Goal: Contribute content: Add original content to the website for others to see

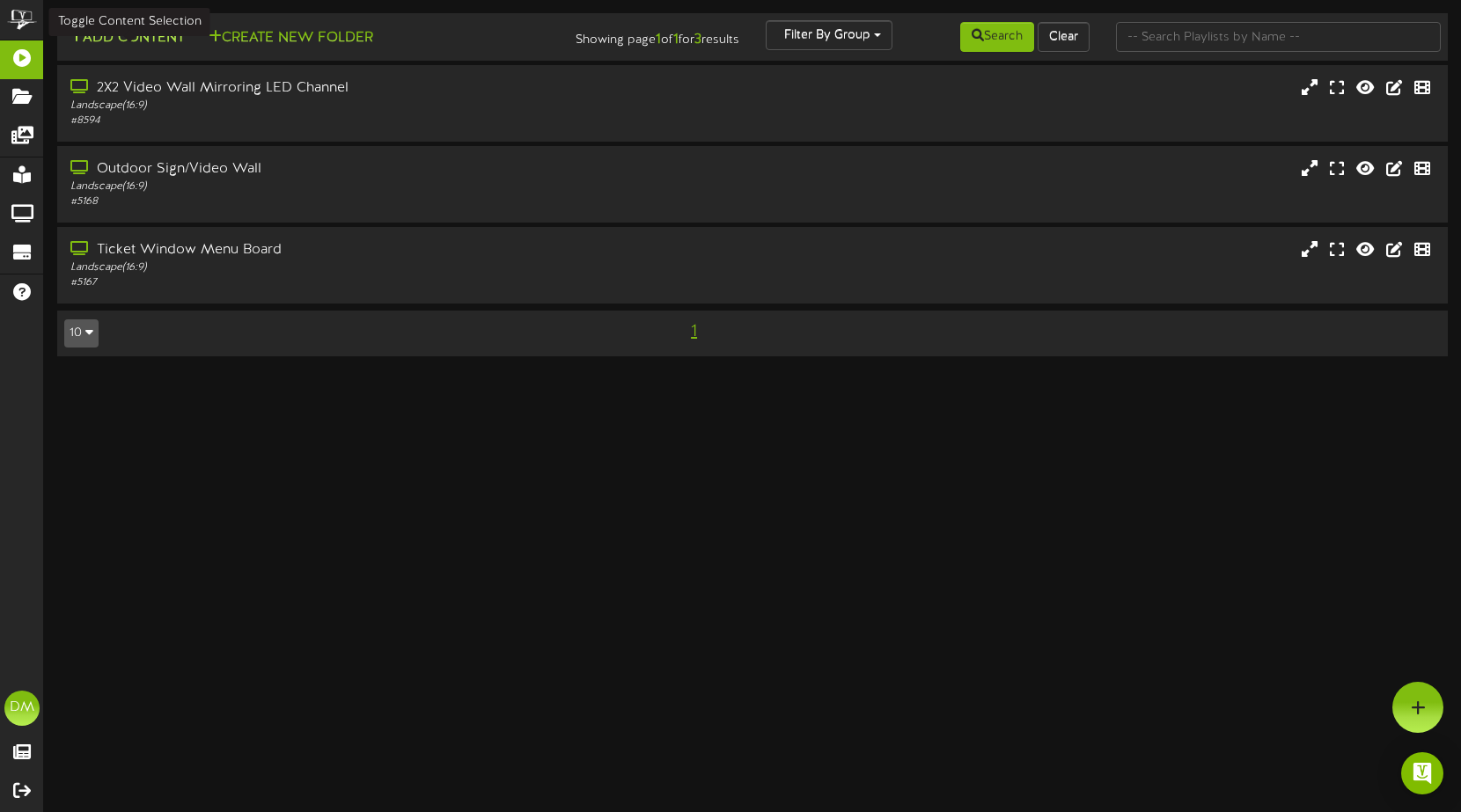
click at [106, 38] on button "Add Content" at bounding box center [127, 37] width 126 height 22
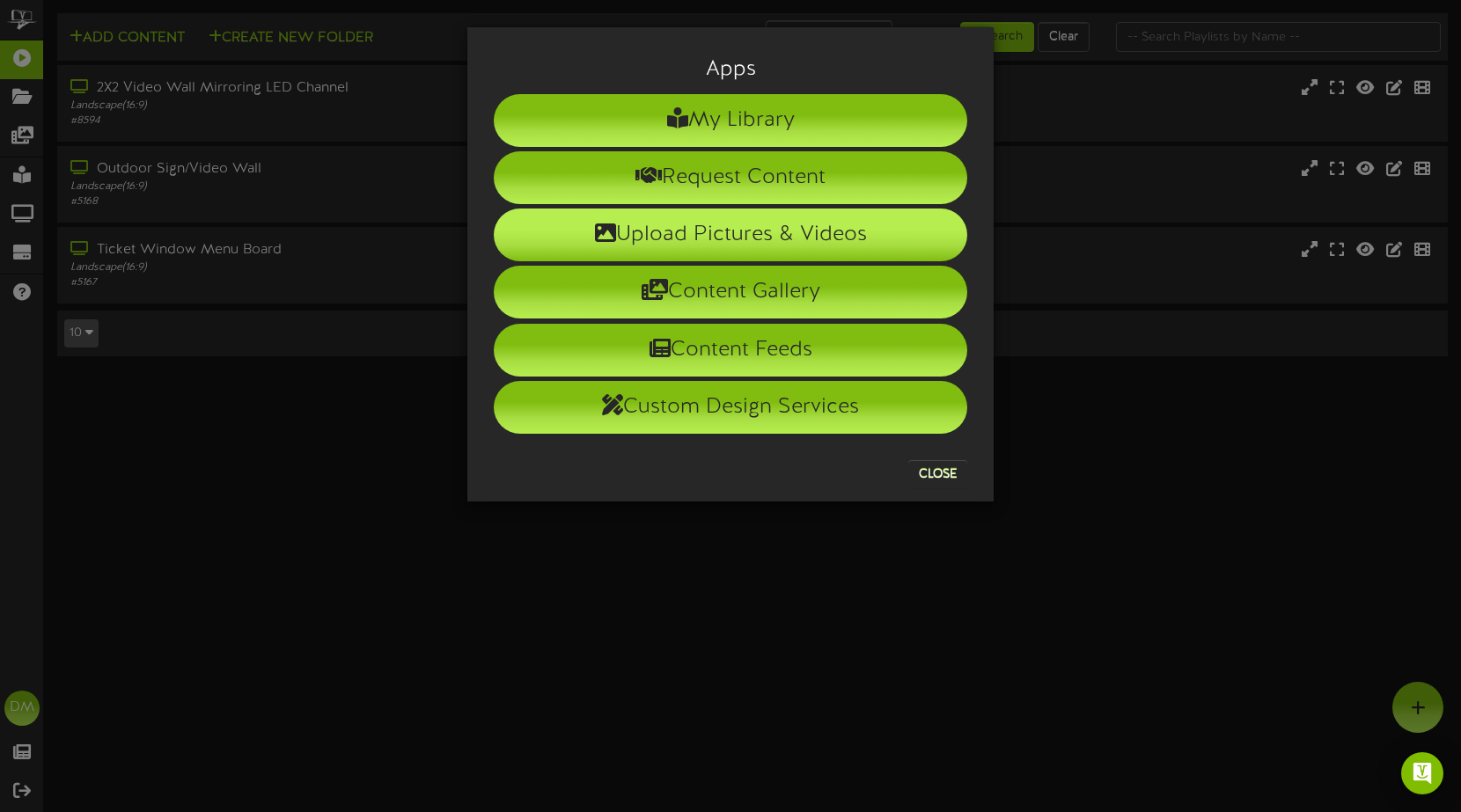
click at [564, 219] on li "Upload Pictures & Videos" at bounding box center [730, 235] width 474 height 53
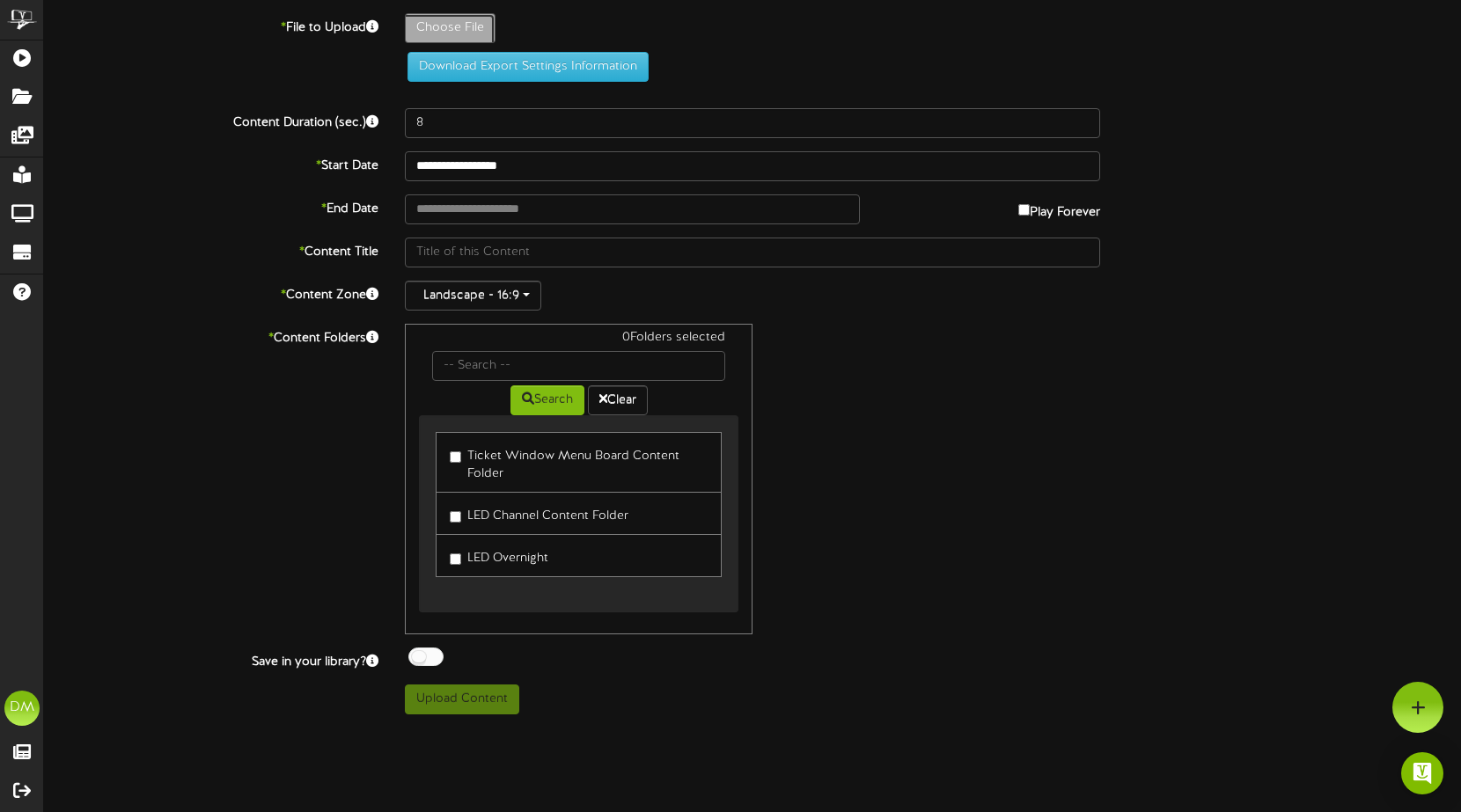
type input "**********"
type input "W-Billboard-LoveLaughLive_SLC-11232025"
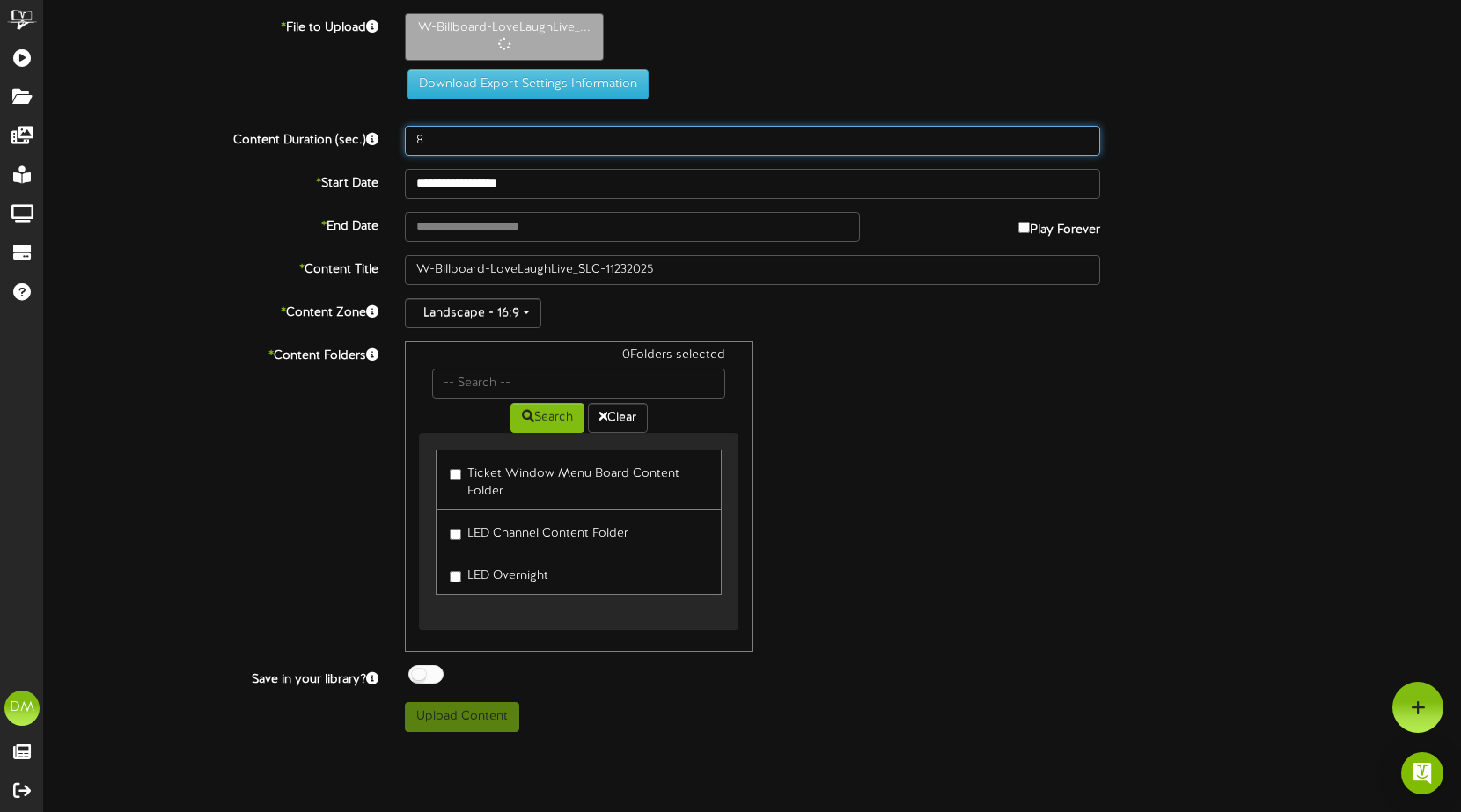
drag, startPoint x: 429, startPoint y: 143, endPoint x: 327, endPoint y: 122, distance: 104.1
click at [327, 122] on div "**********" at bounding box center [753, 373] width 1417 height 719
type input "5"
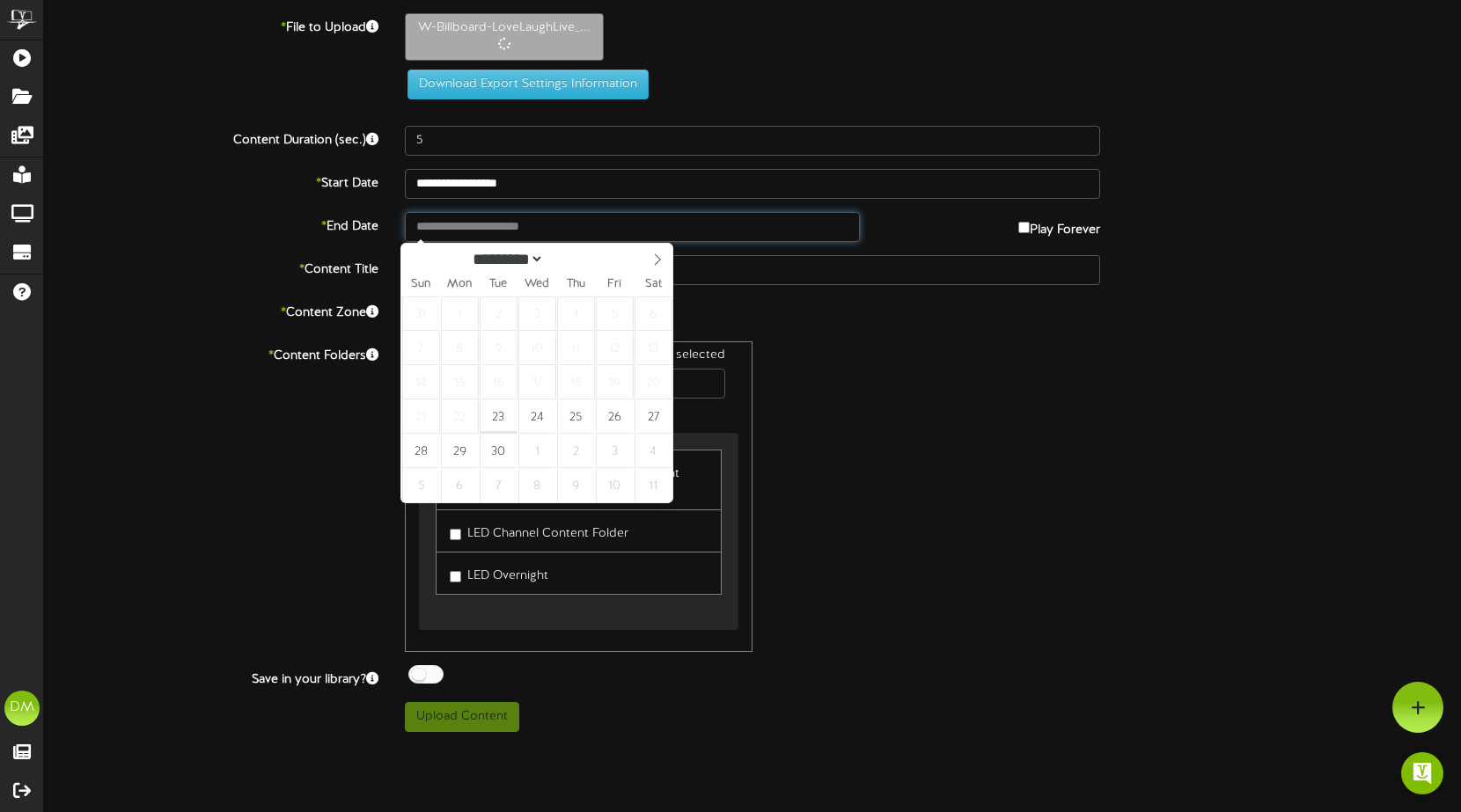
click at [463, 233] on input "text" at bounding box center [632, 226] width 455 height 30
type input "**********"
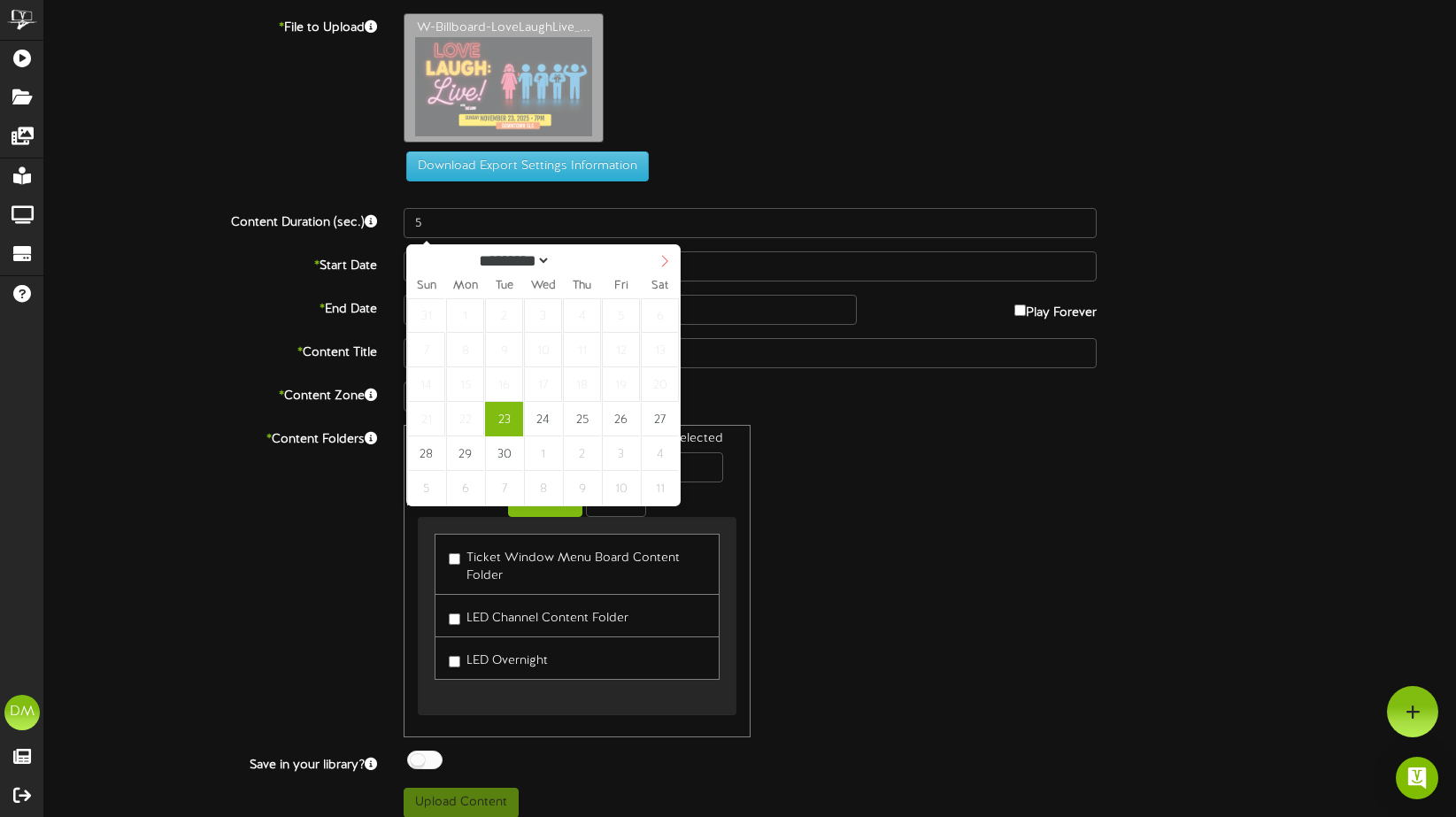
click at [663, 261] on icon at bounding box center [664, 260] width 13 height 13
select select "**"
click at [665, 261] on icon at bounding box center [664, 260] width 13 height 13
type input "**********"
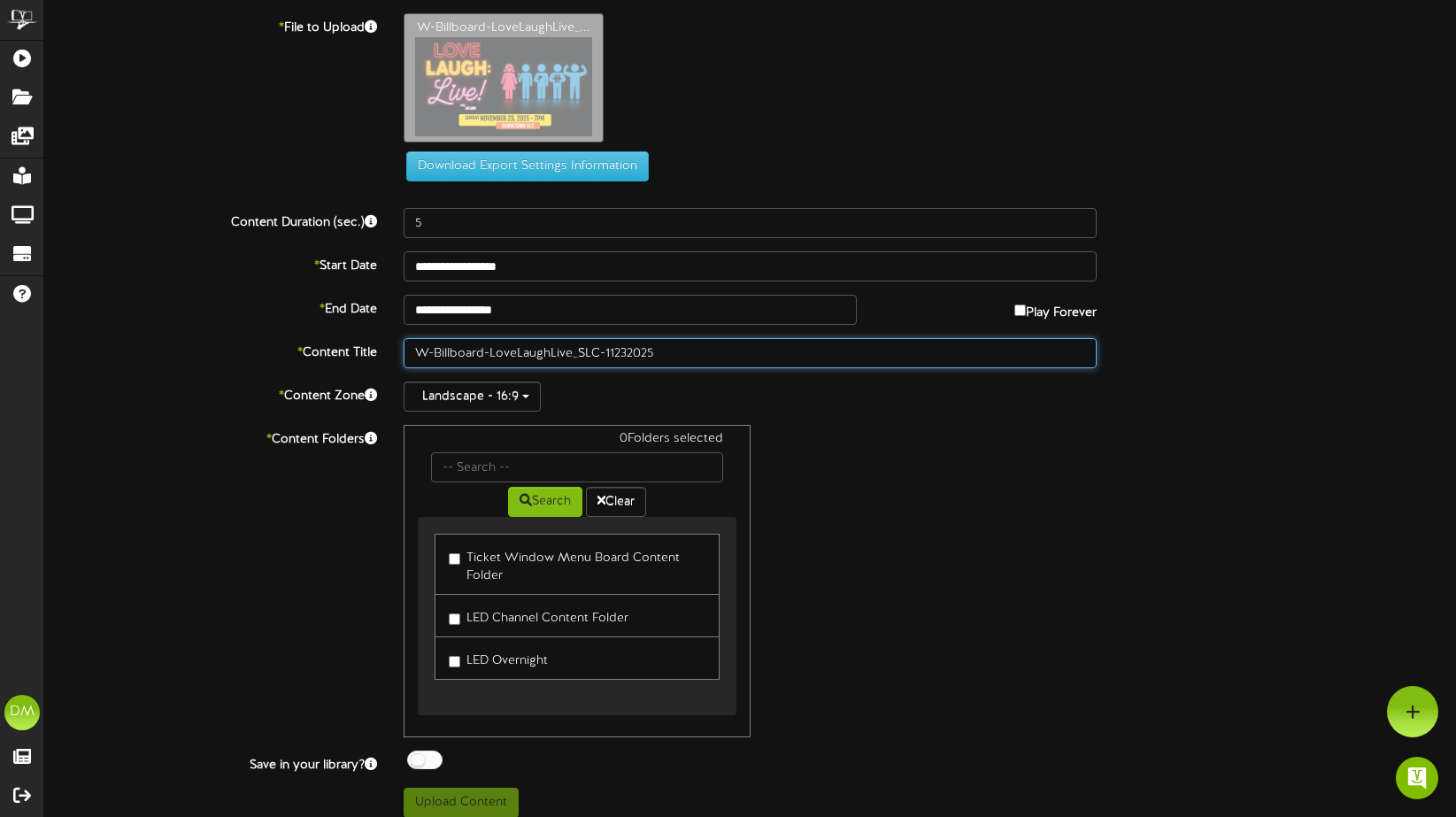
click at [501, 356] on input "W-Billboard-LoveLaughLive_SLC-11232025" at bounding box center [750, 353] width 693 height 30
drag, startPoint x: 492, startPoint y: 351, endPoint x: 353, endPoint y: 330, distance: 140.6
click at [353, 330] on div "**********" at bounding box center [750, 416] width 1412 height 804
click at [441, 351] on input "LoveLaughLive_SLC-11232025" at bounding box center [750, 353] width 693 height 30
click at [478, 351] on input "Love LaughLive_SLC-11232025" at bounding box center [750, 353] width 693 height 30
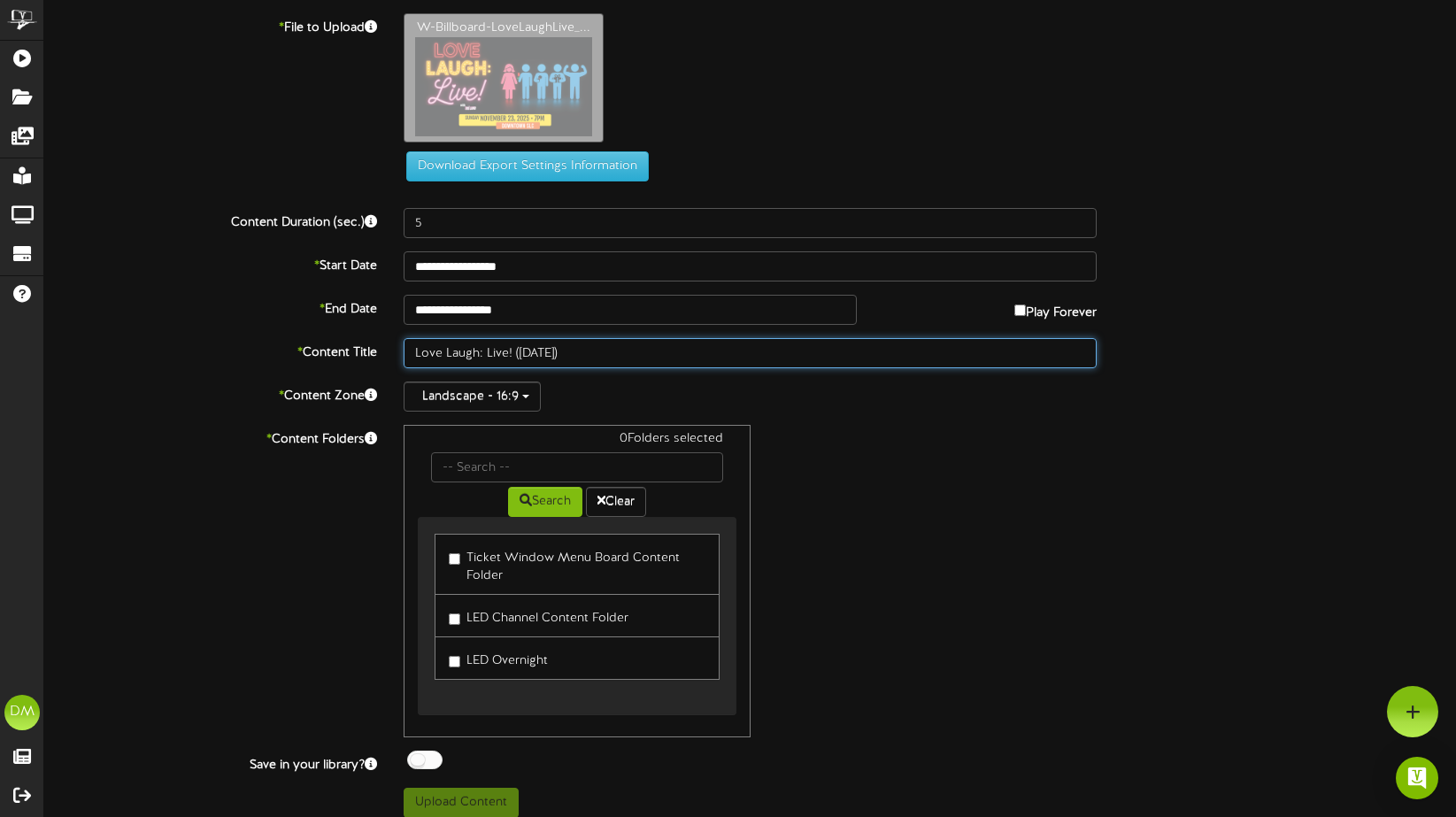
type input "Love Laugh: Live! (11/23/2025)"
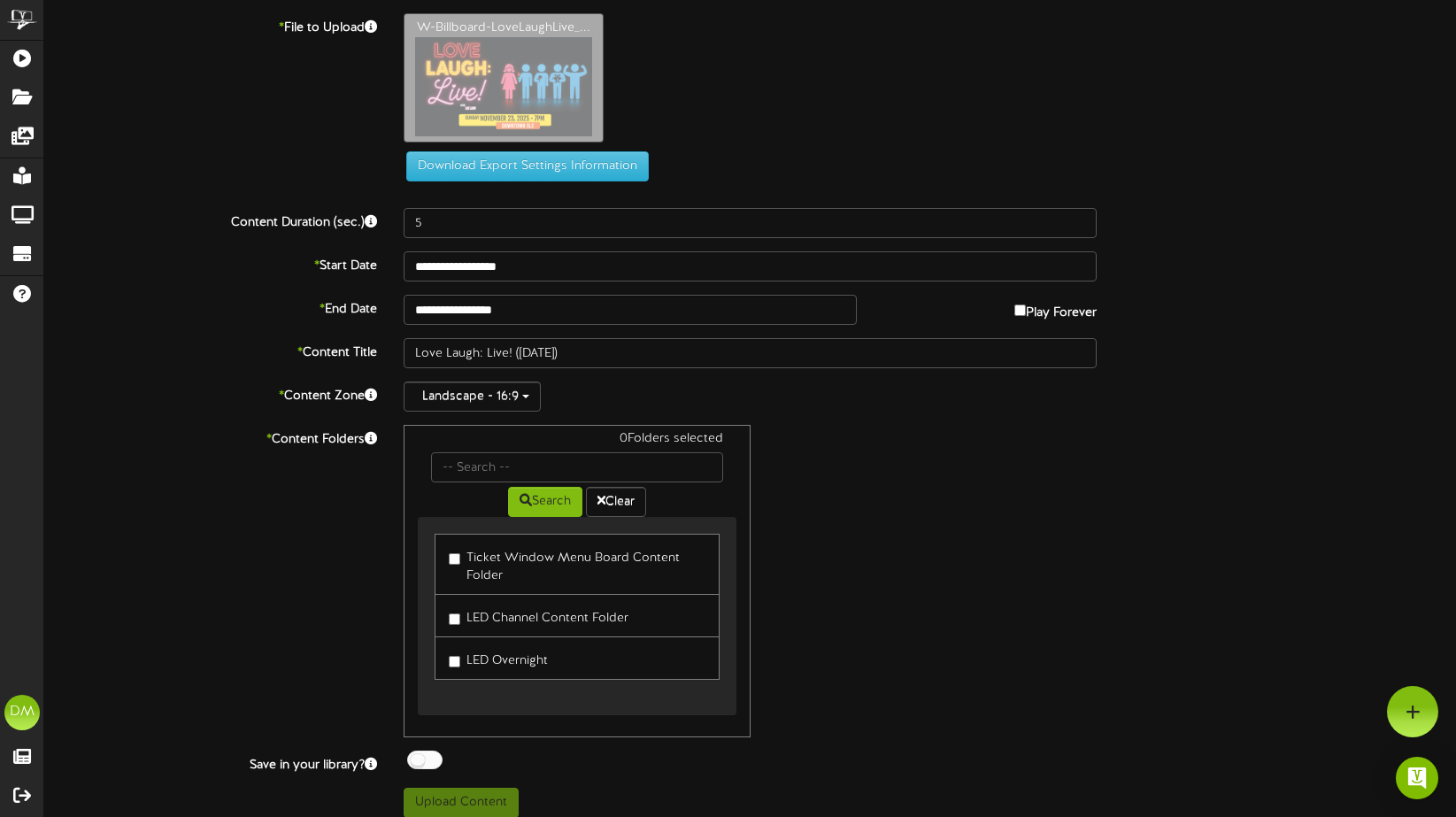
click at [460, 621] on label "LED Channel Content Folder" at bounding box center [538, 615] width 179 height 24
click at [469, 794] on button "Upload Content" at bounding box center [461, 803] width 115 height 30
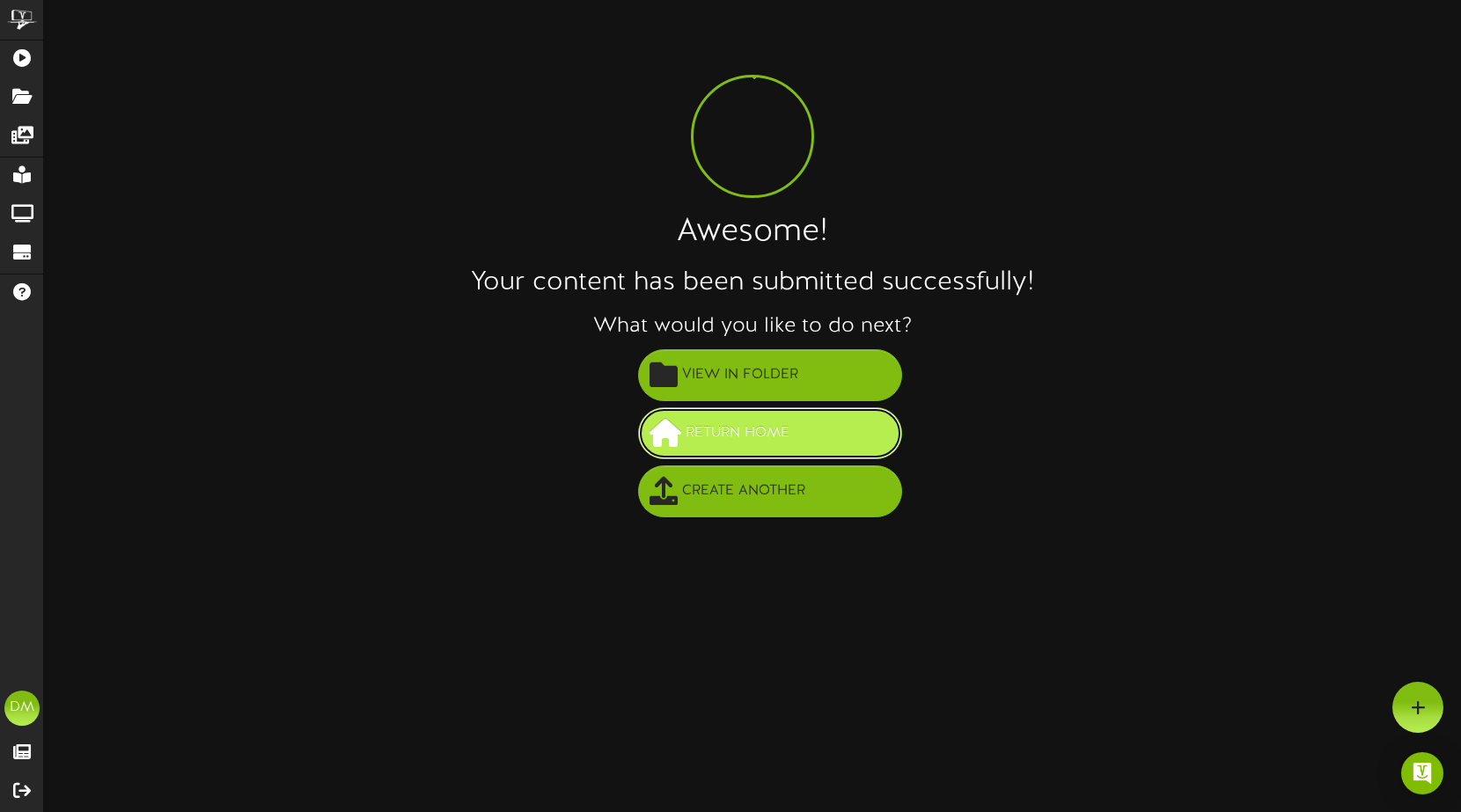
click at [702, 439] on span "Return Home" at bounding box center [737, 433] width 112 height 29
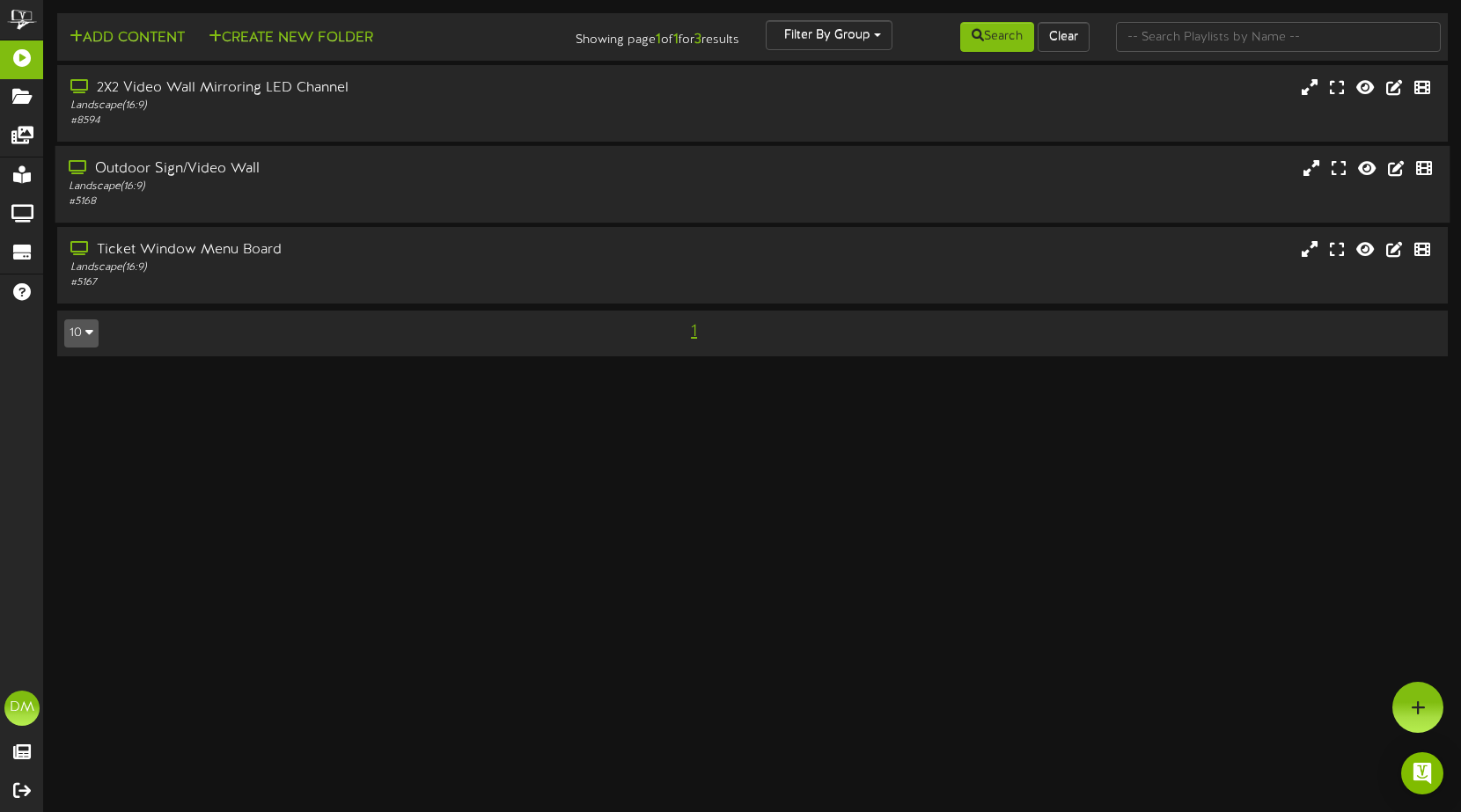
click at [347, 181] on div "Landscape ( 16:9 )" at bounding box center [346, 187] width 554 height 15
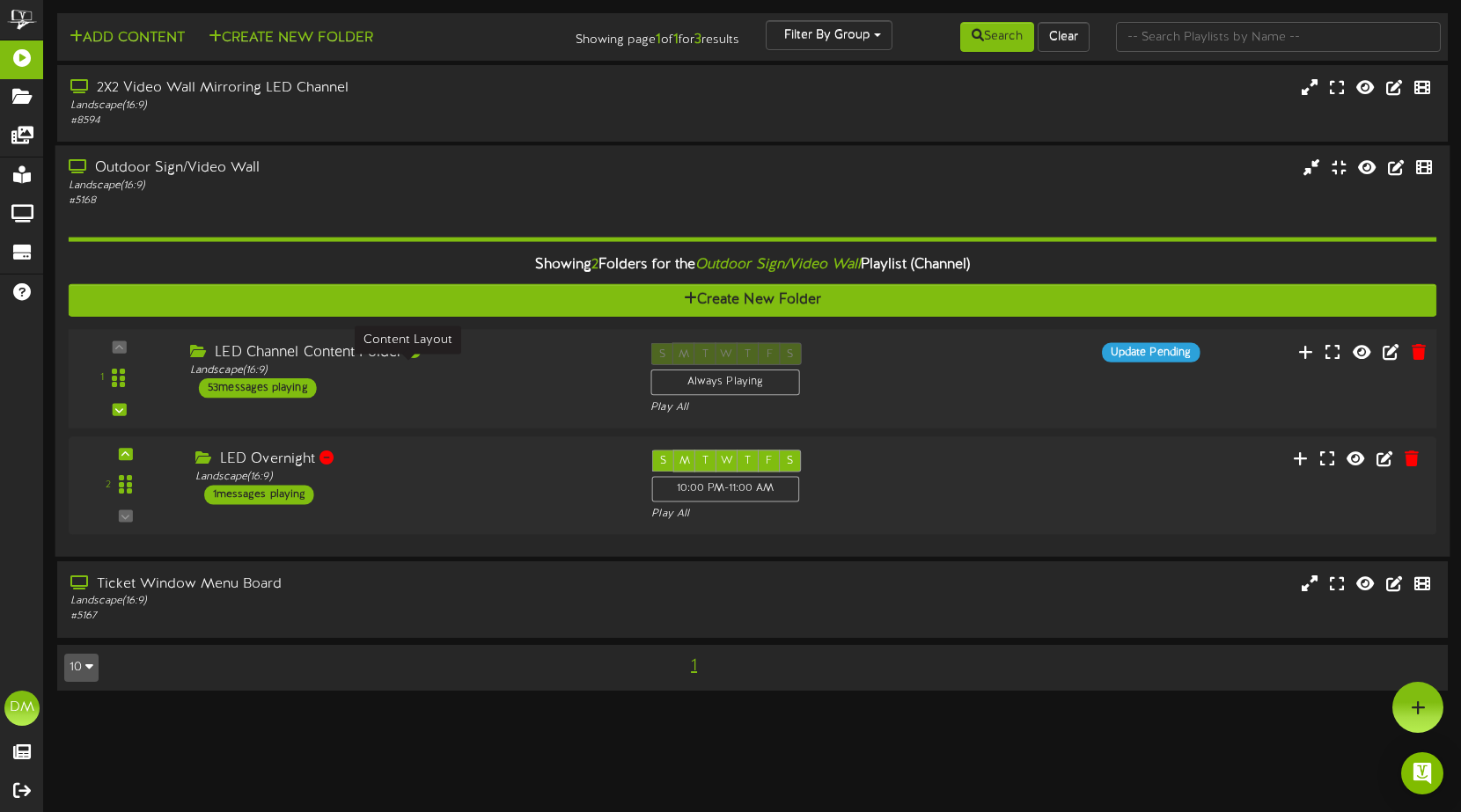
click at [337, 360] on div "LED Channel Content Folder" at bounding box center [406, 353] width 434 height 20
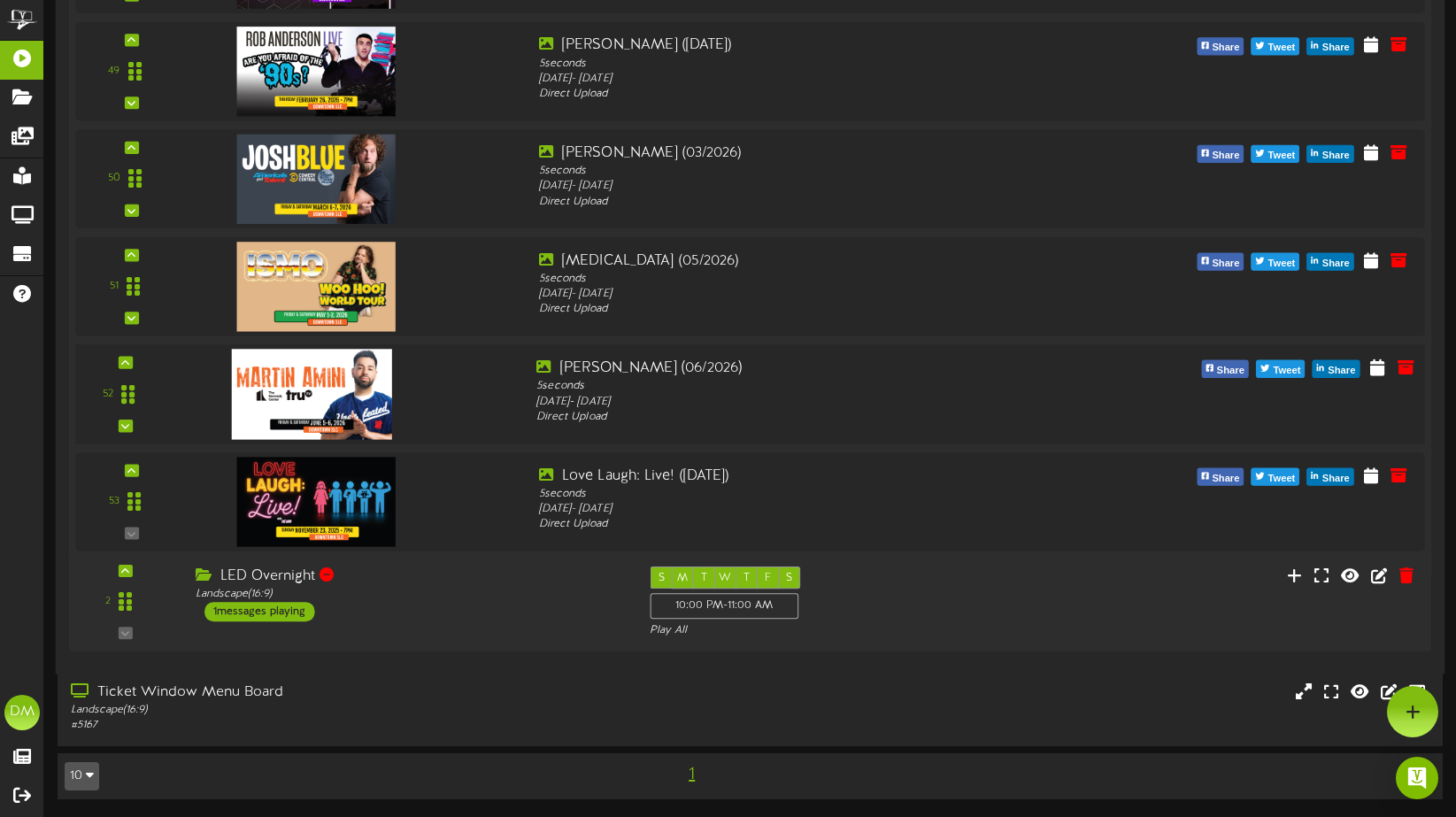
scroll to position [5613, 0]
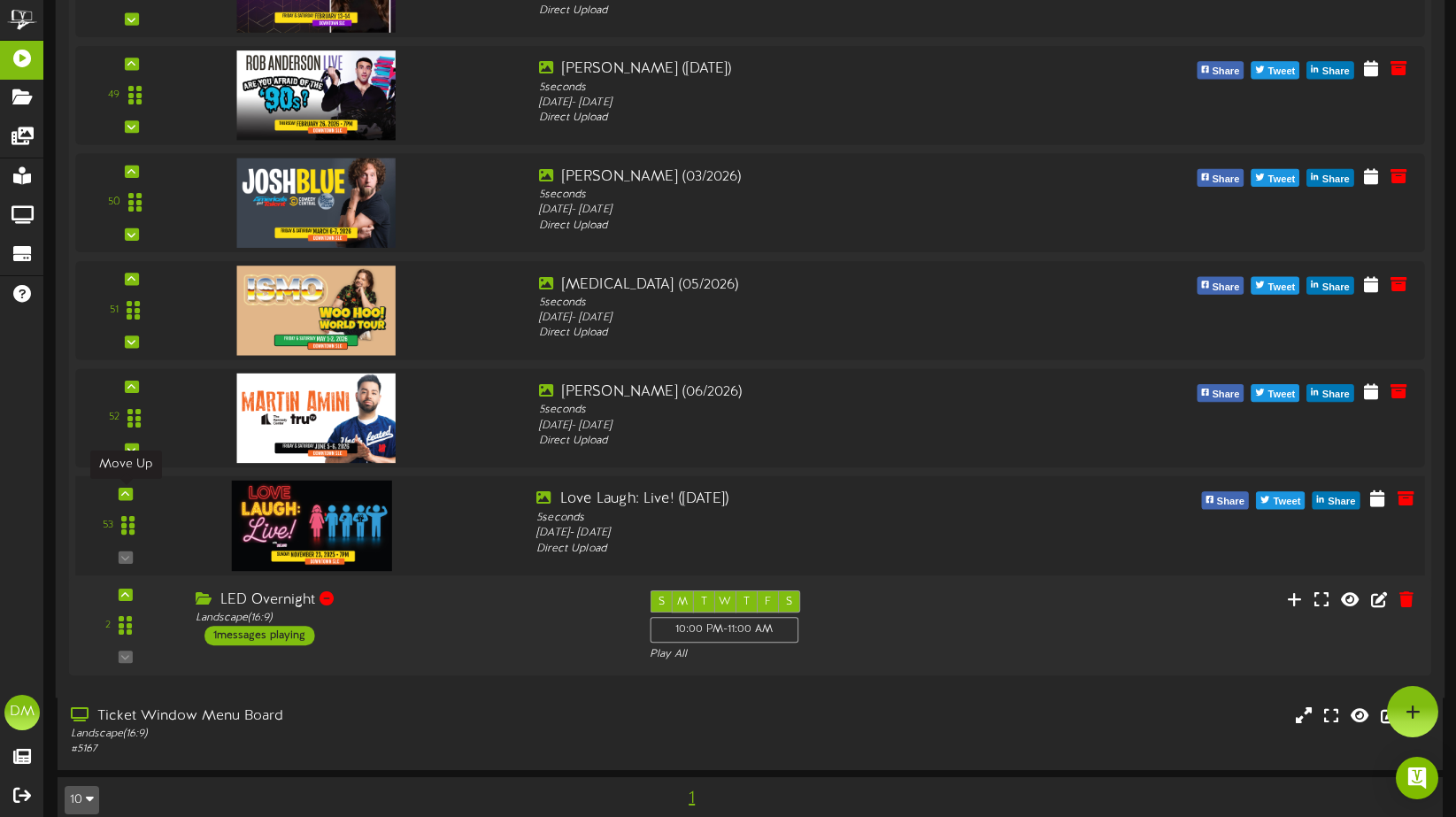
click at [129, 494] on div at bounding box center [125, 494] width 14 height 13
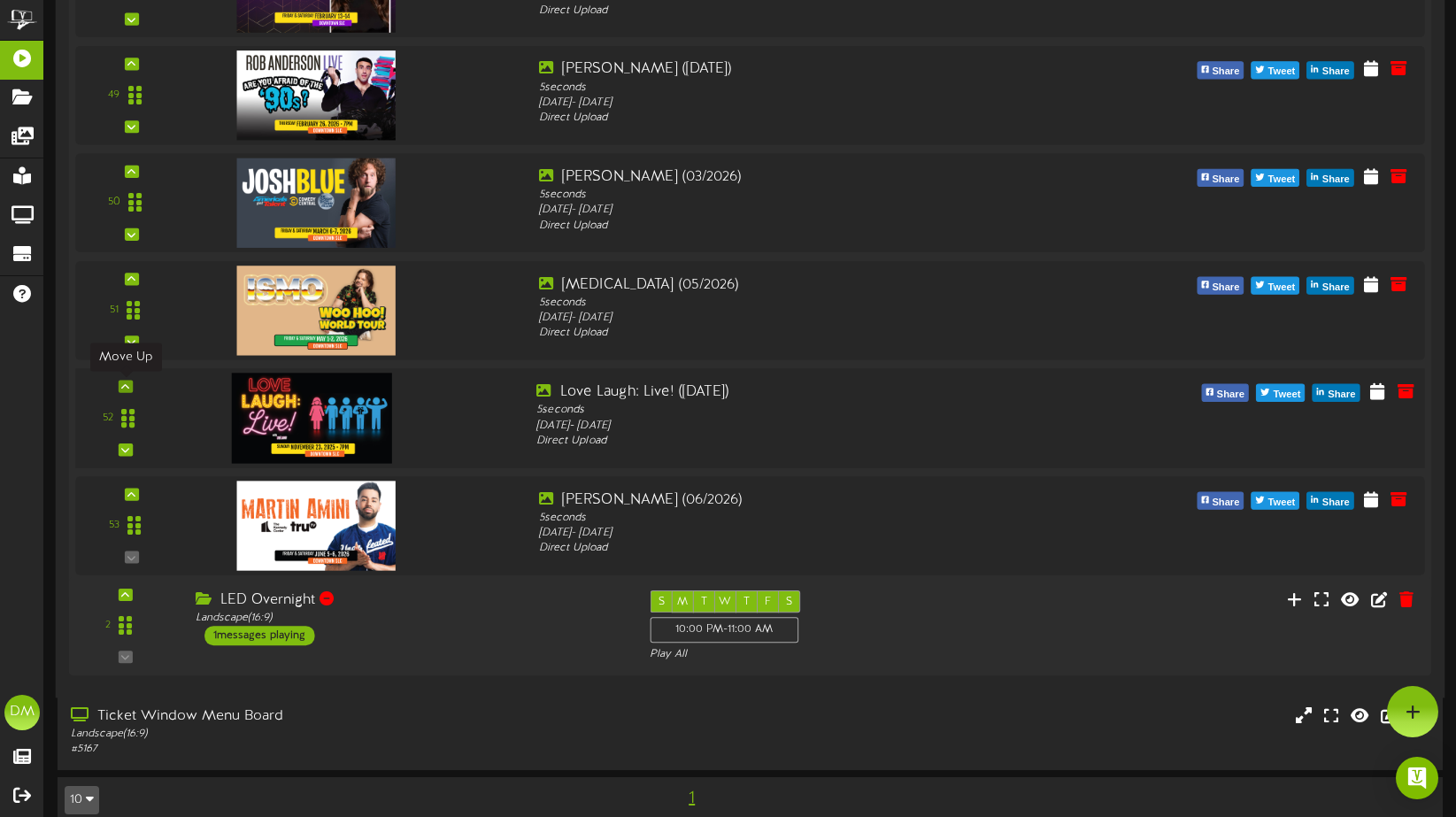
click at [128, 383] on icon at bounding box center [125, 386] width 8 height 9
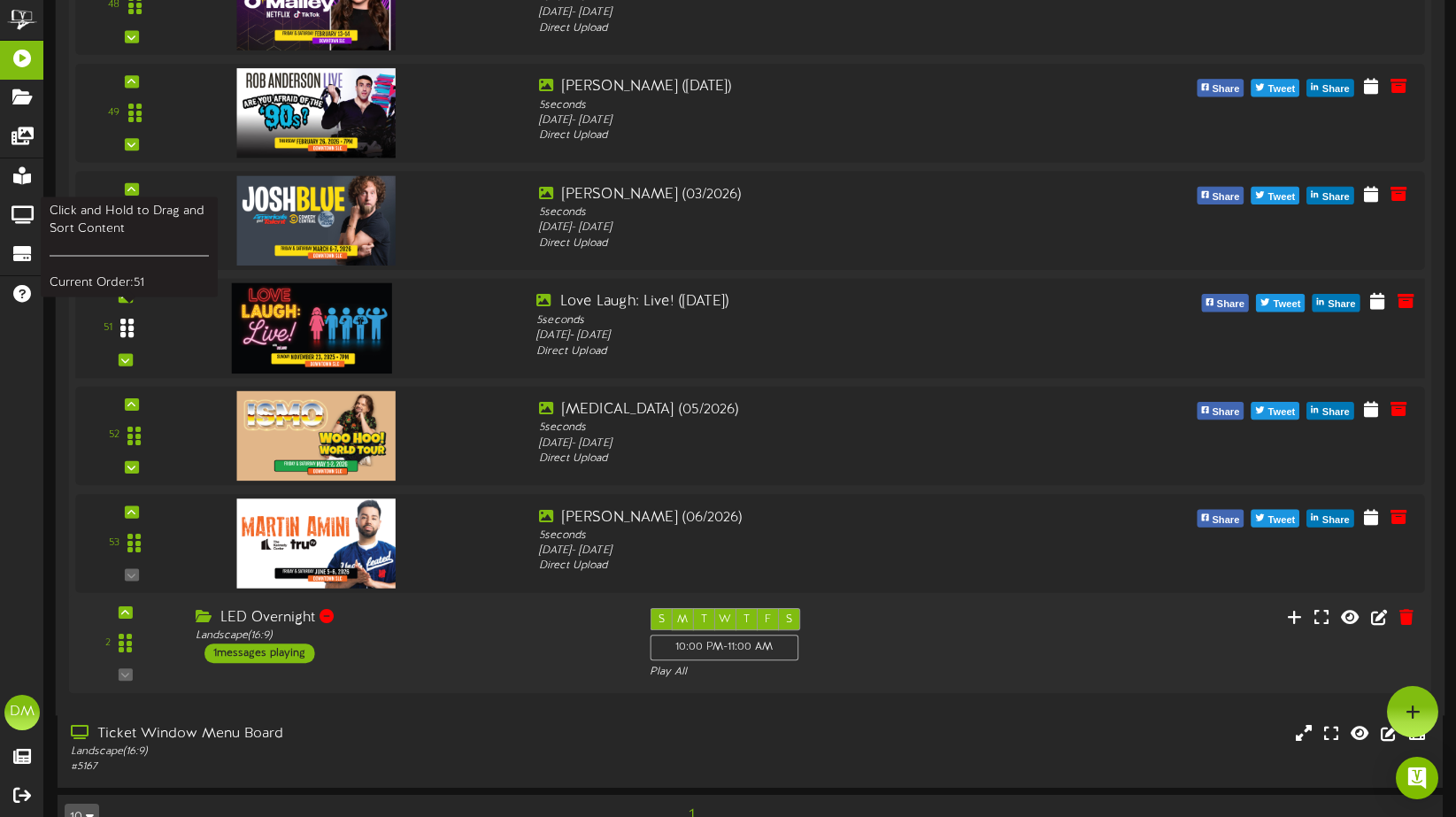
scroll to position [5546, 0]
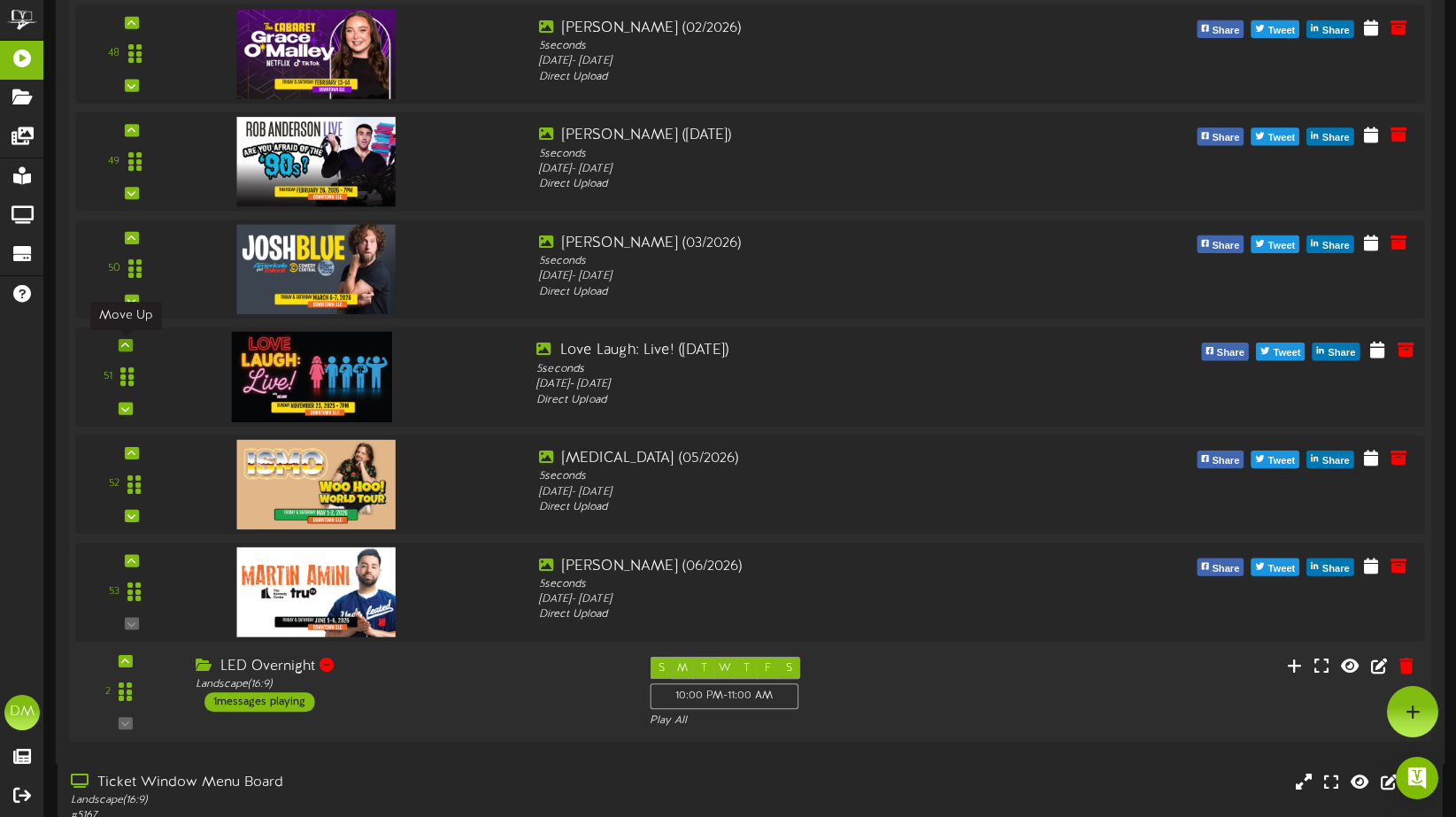
click at [127, 345] on icon at bounding box center [125, 344] width 8 height 9
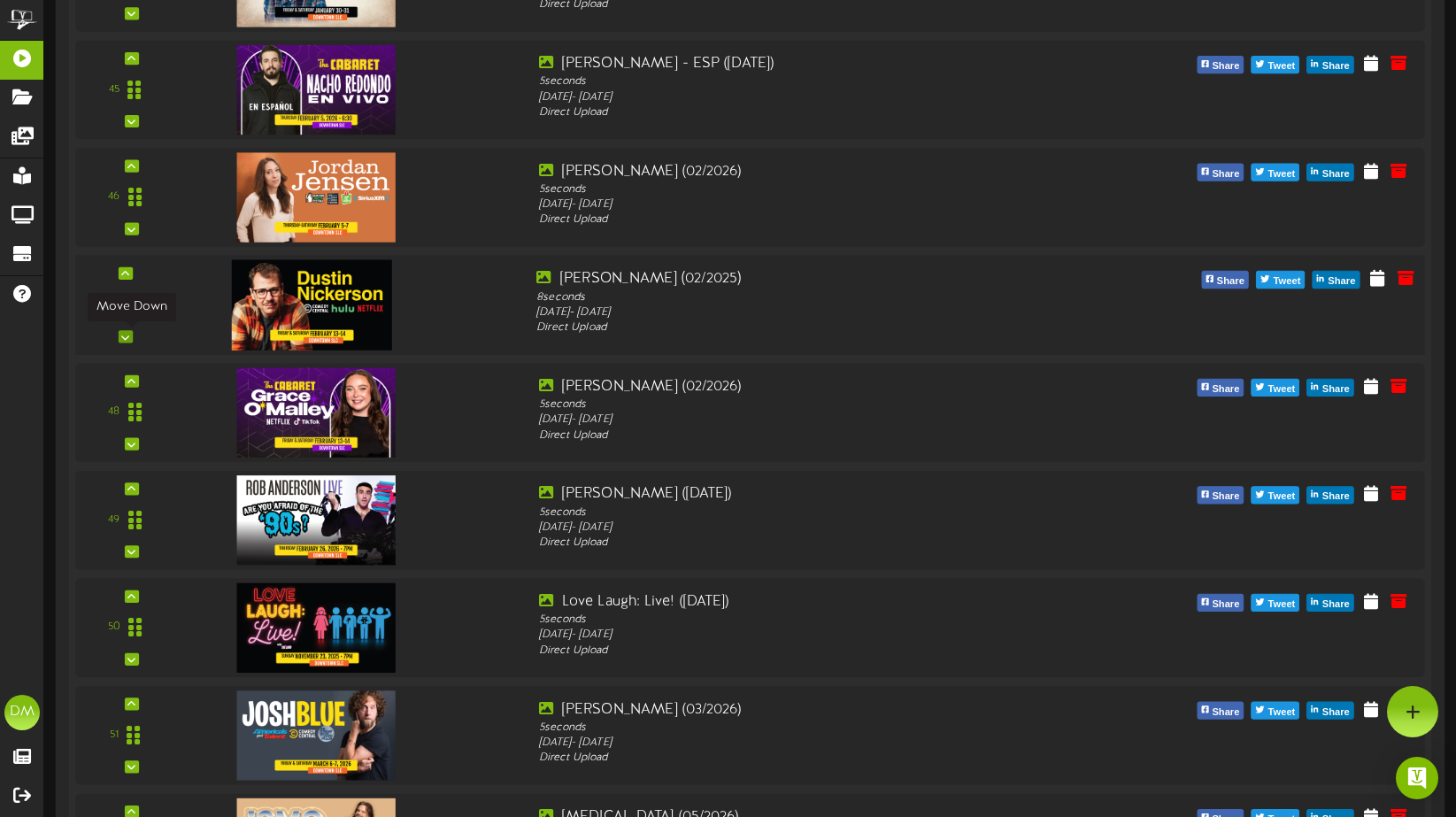
scroll to position [5178, 0]
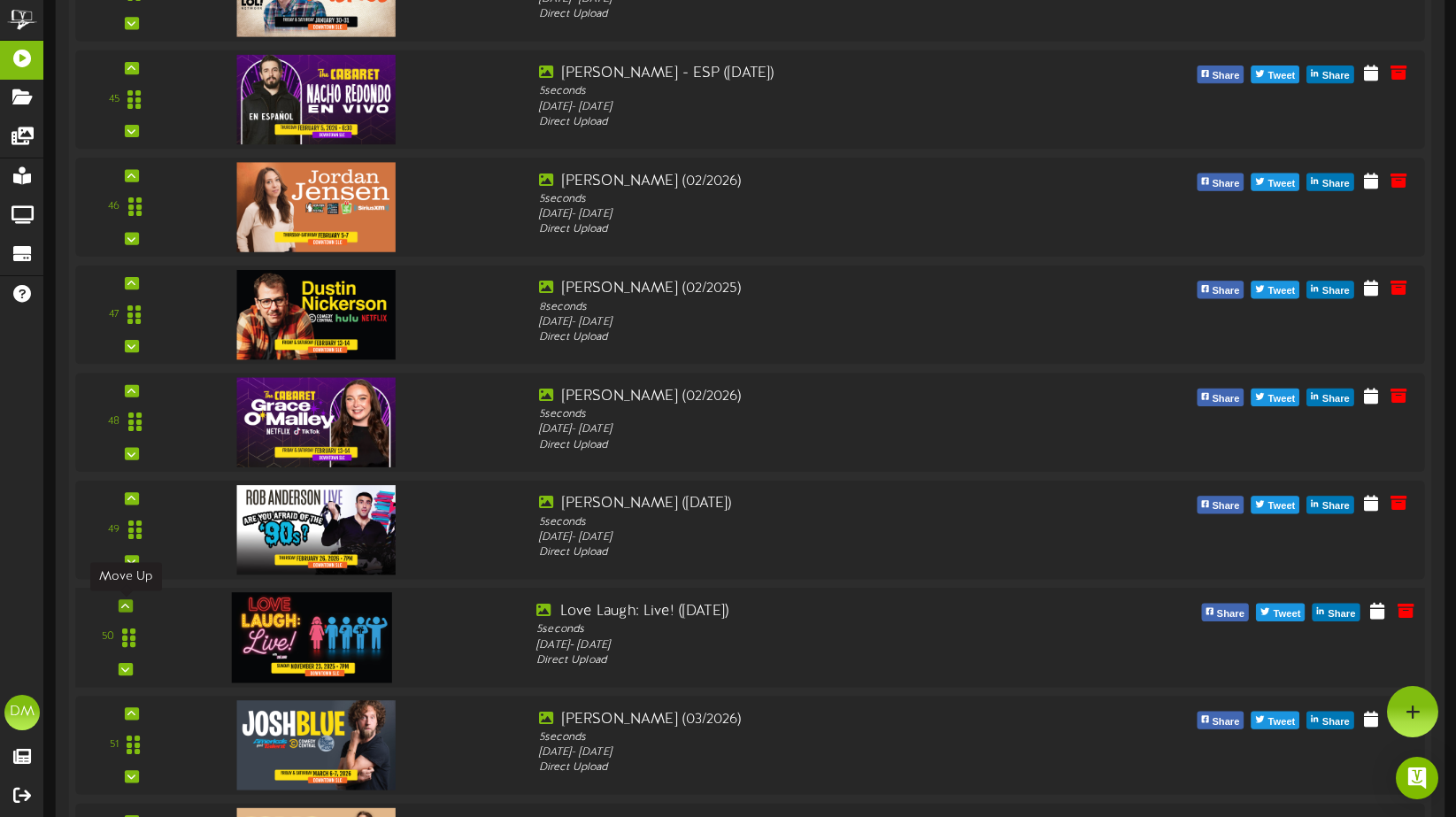
click at [123, 603] on icon at bounding box center [125, 605] width 8 height 9
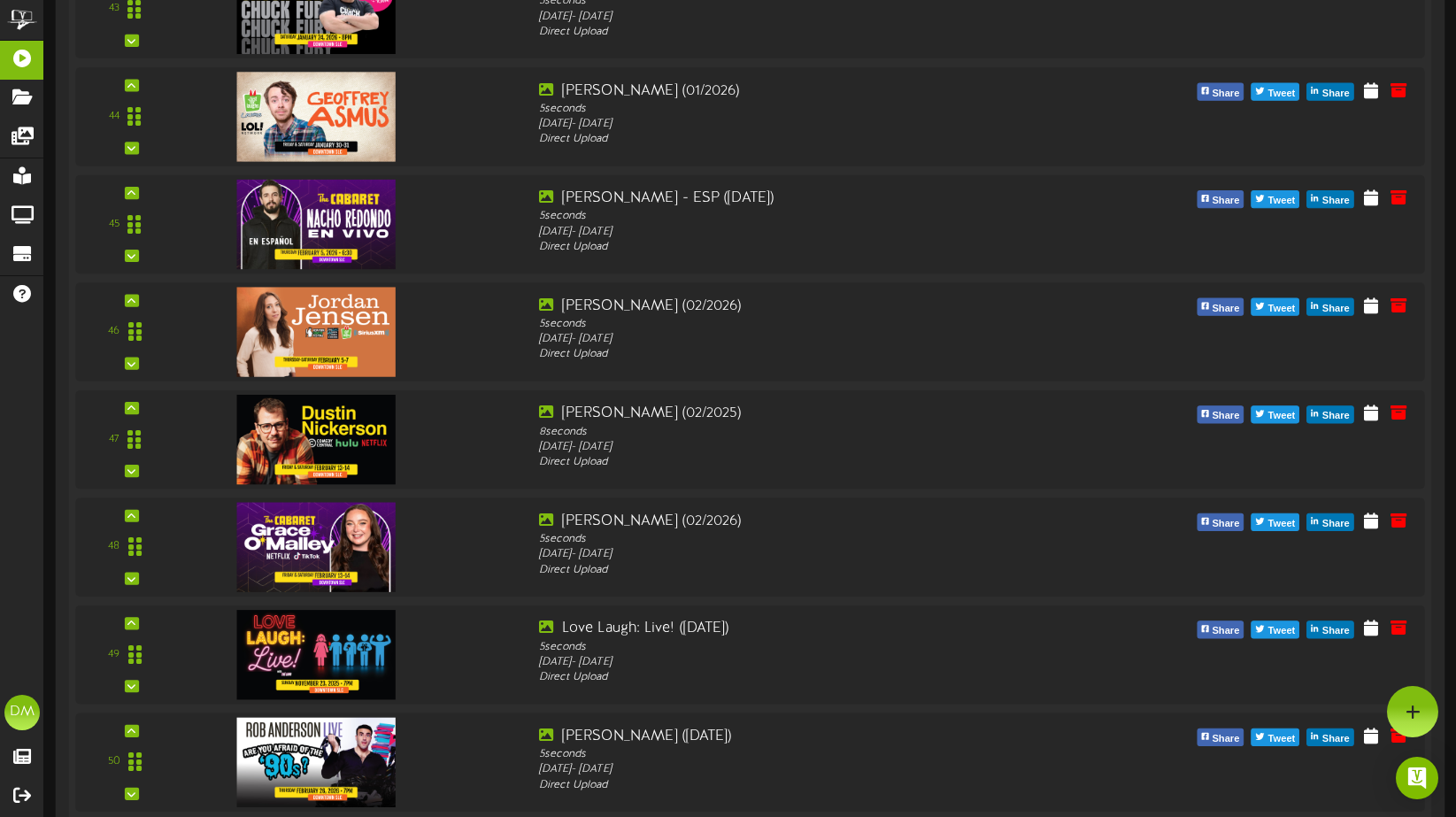
scroll to position [5050, 0]
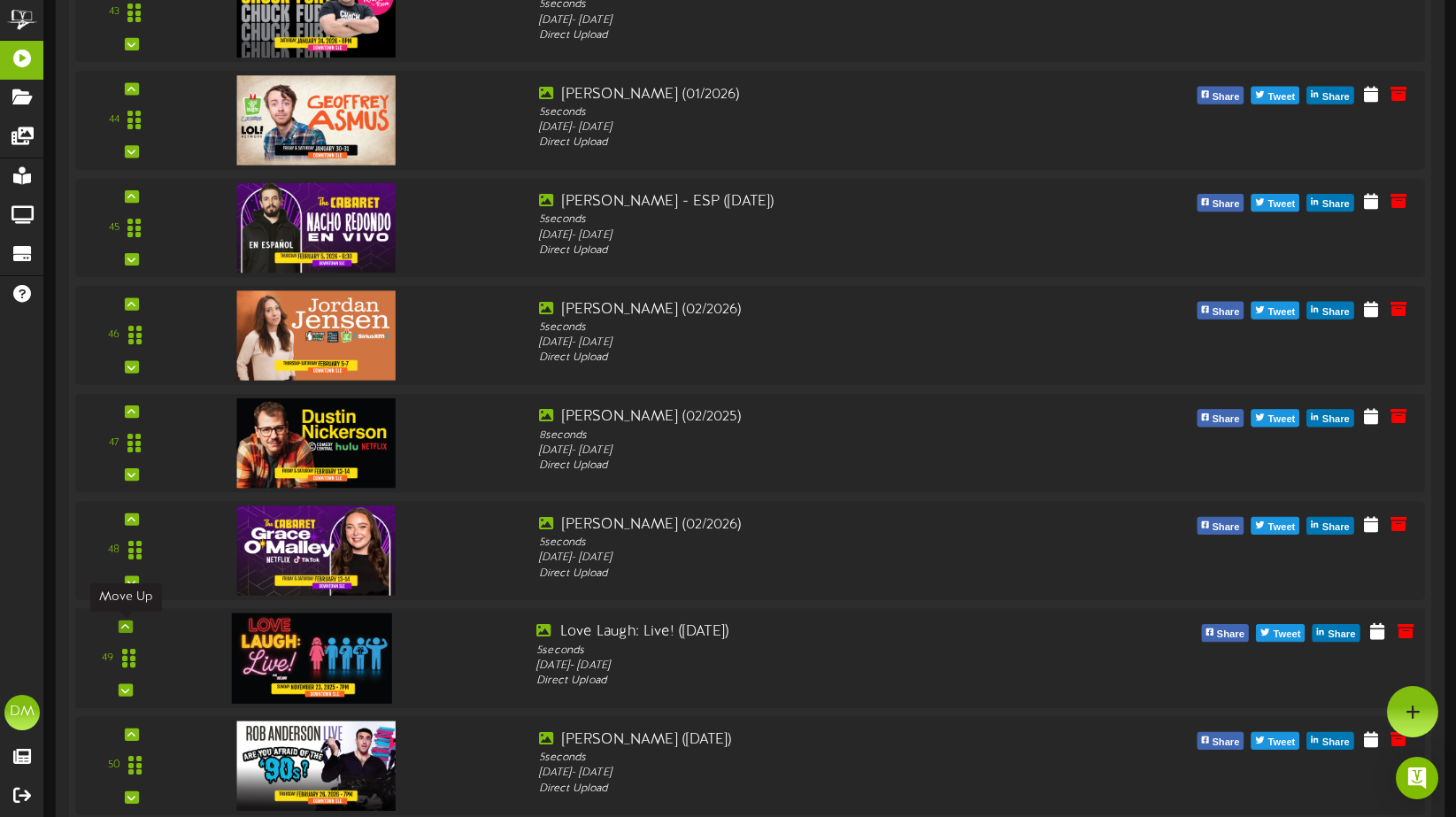
click at [132, 627] on div at bounding box center [125, 626] width 14 height 13
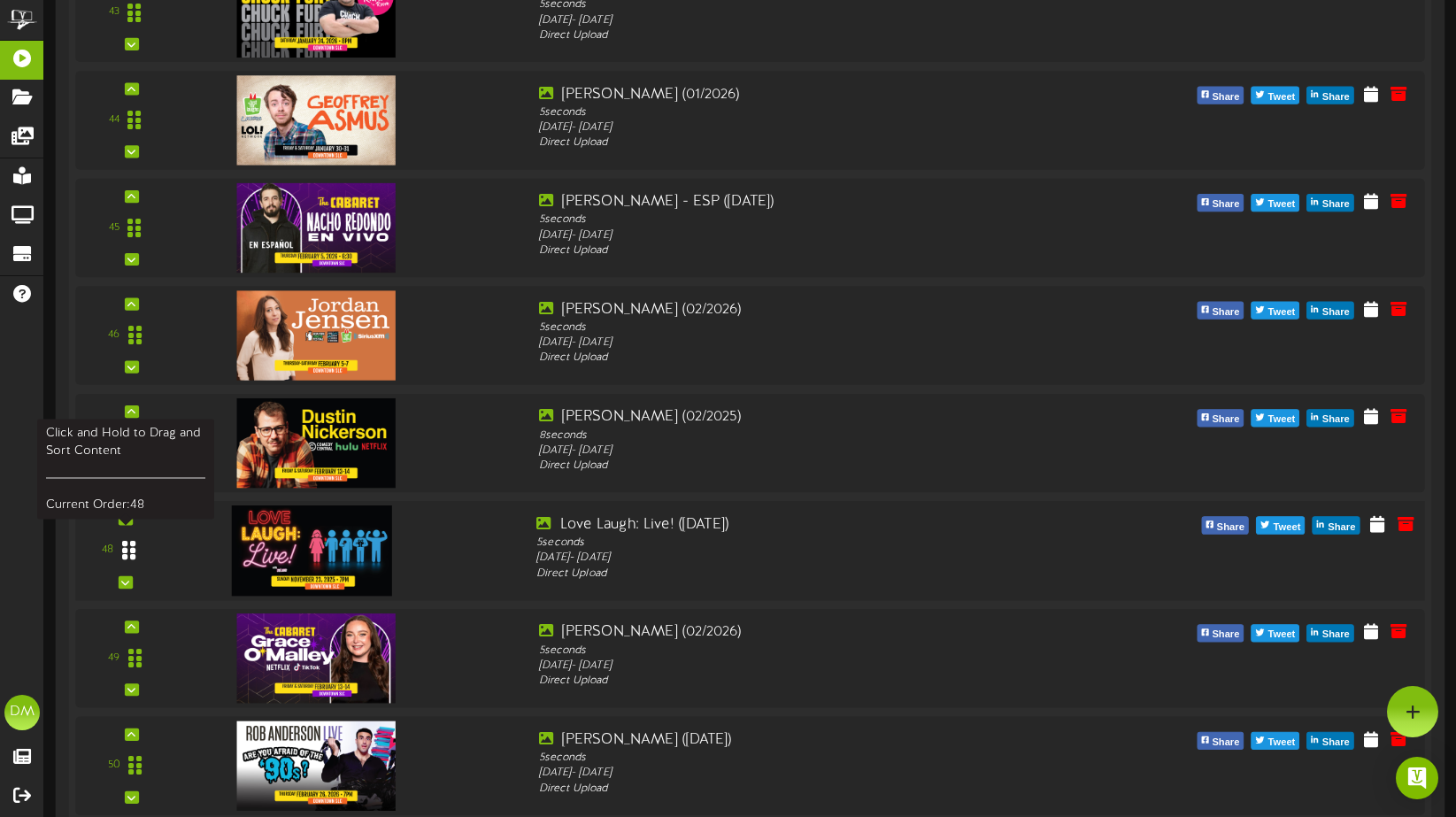
scroll to position [5013, 0]
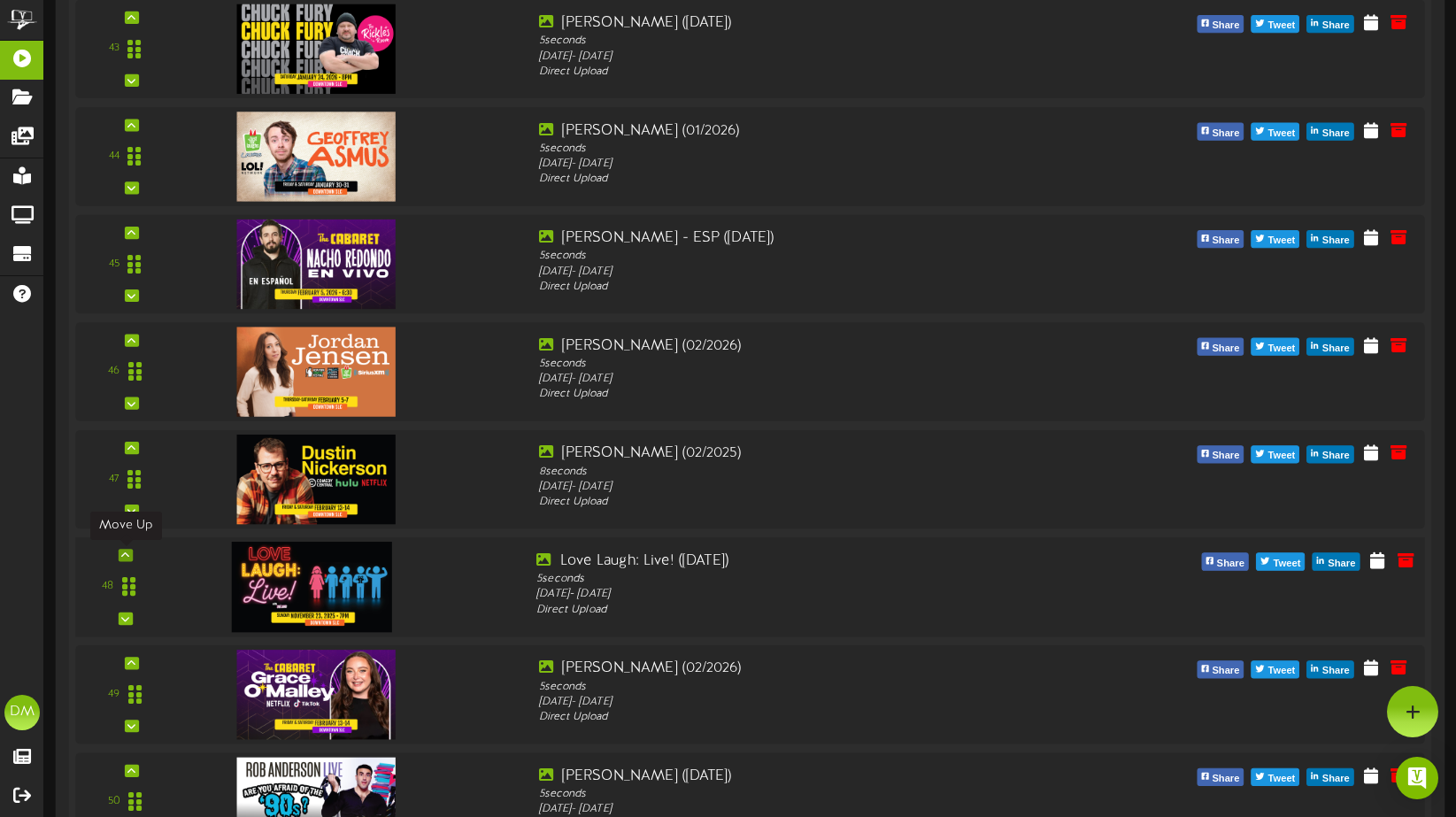
click at [128, 553] on icon at bounding box center [125, 555] width 8 height 9
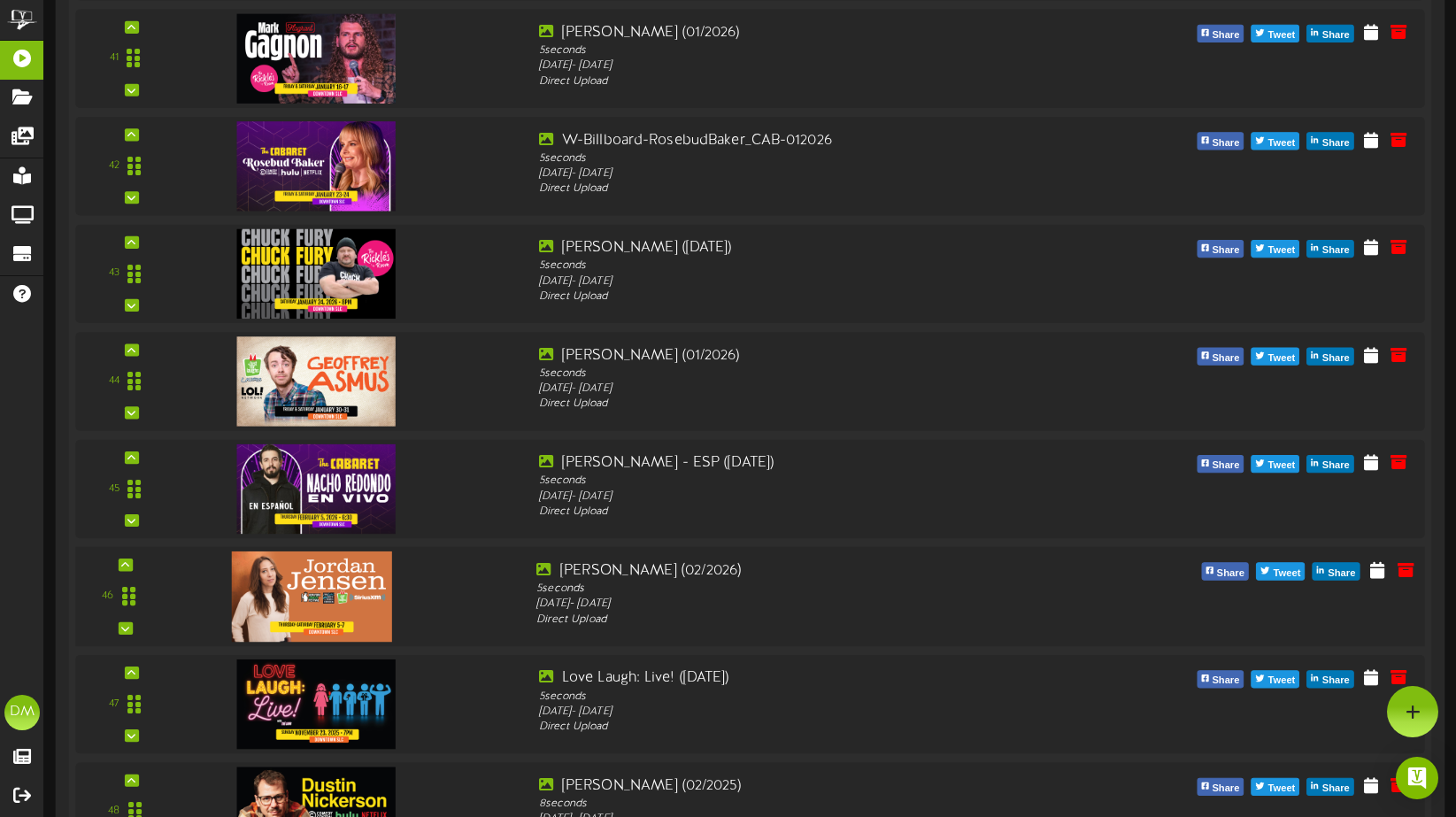
scroll to position [4786, 0]
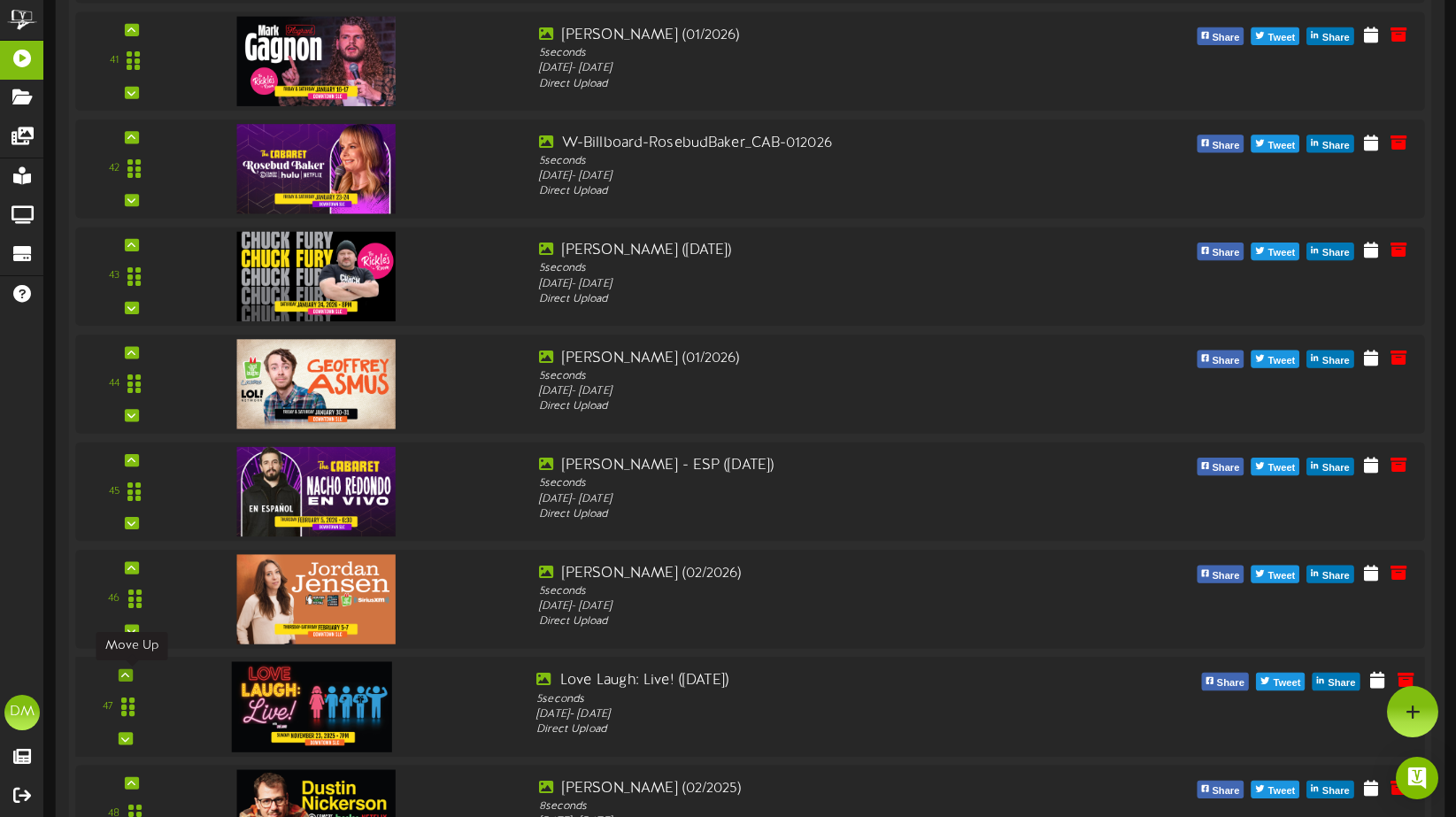
click at [127, 675] on icon at bounding box center [125, 675] width 8 height 9
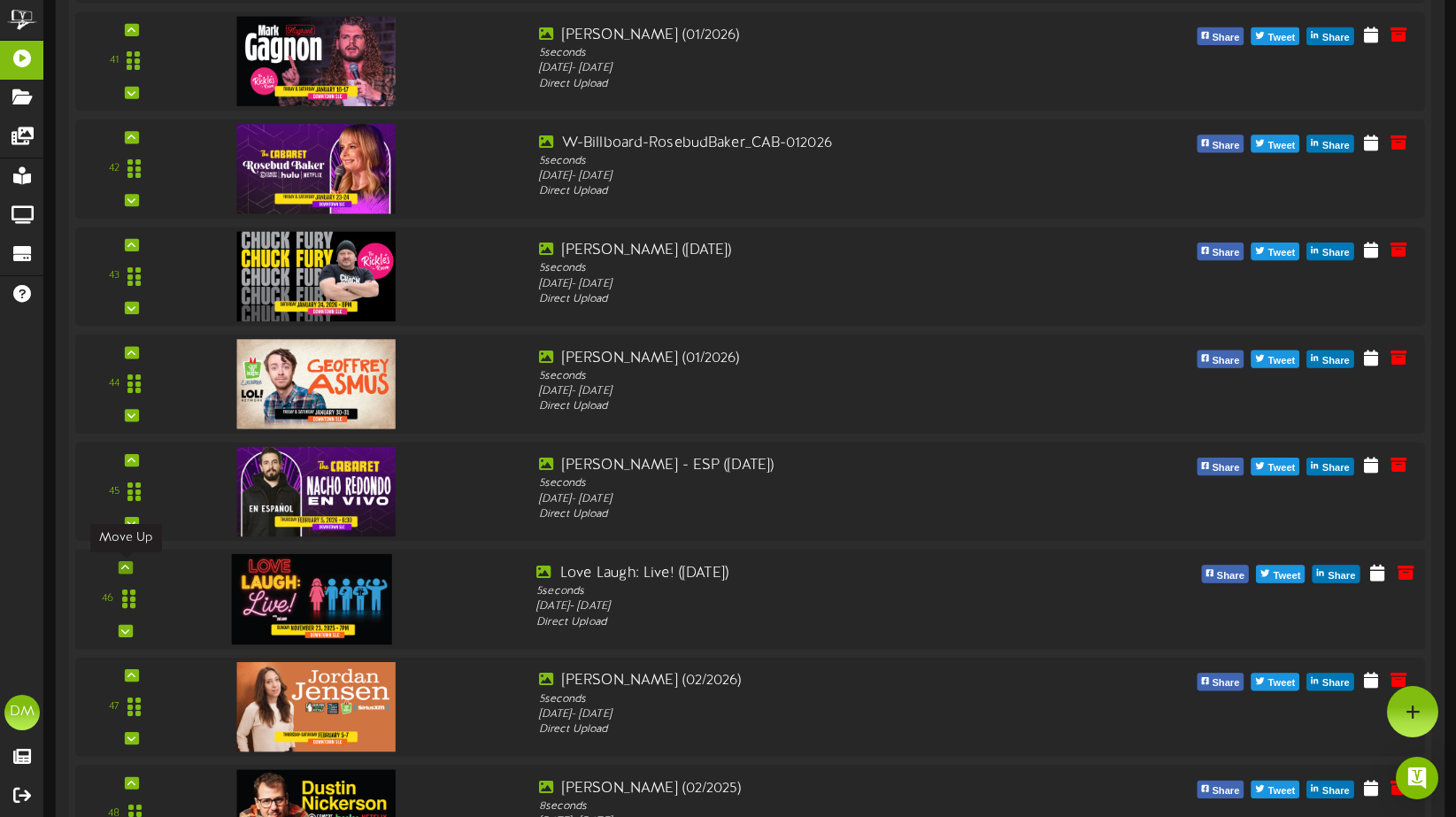
click at [131, 566] on div at bounding box center [125, 567] width 14 height 13
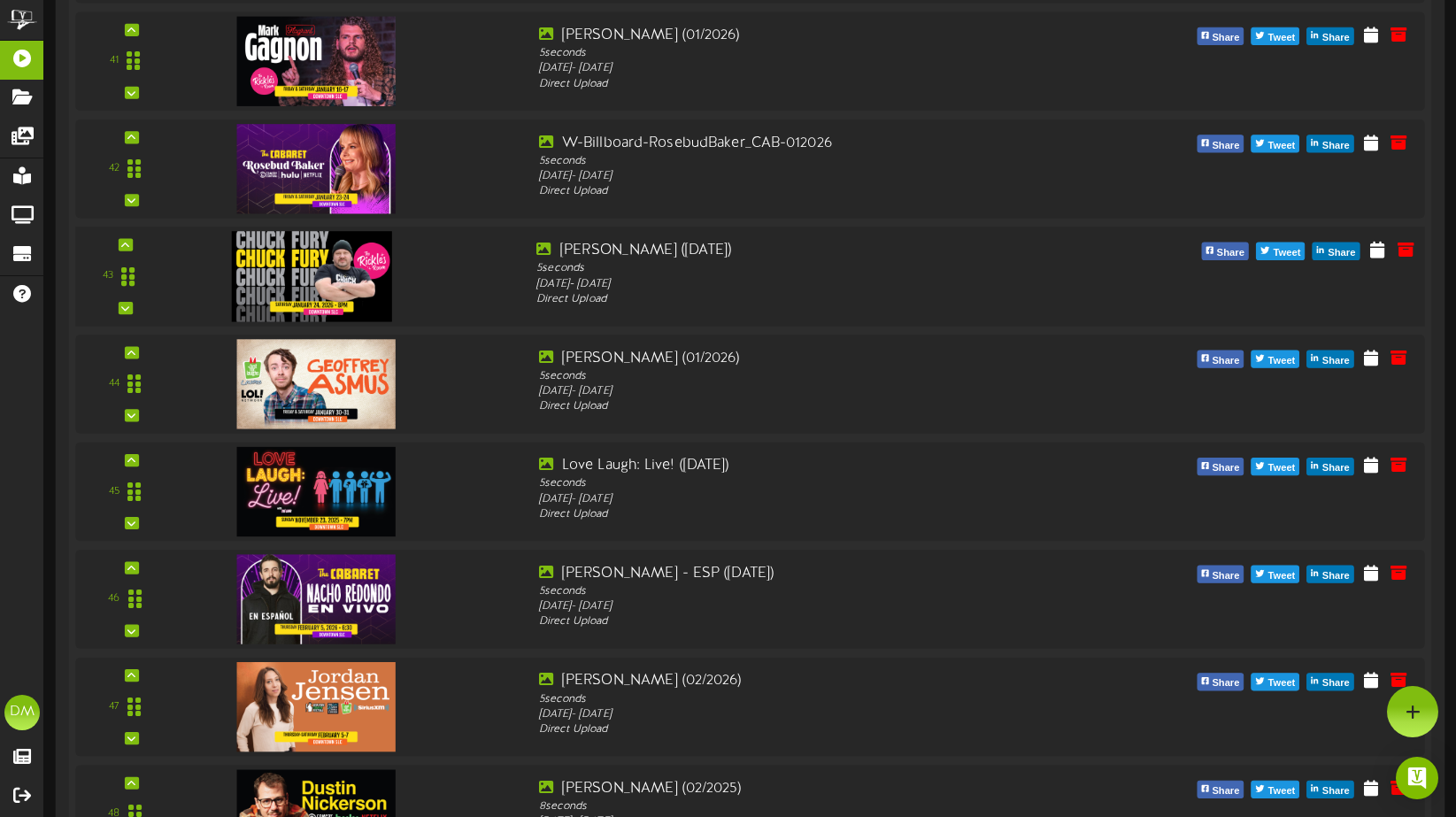
scroll to position [4529, 0]
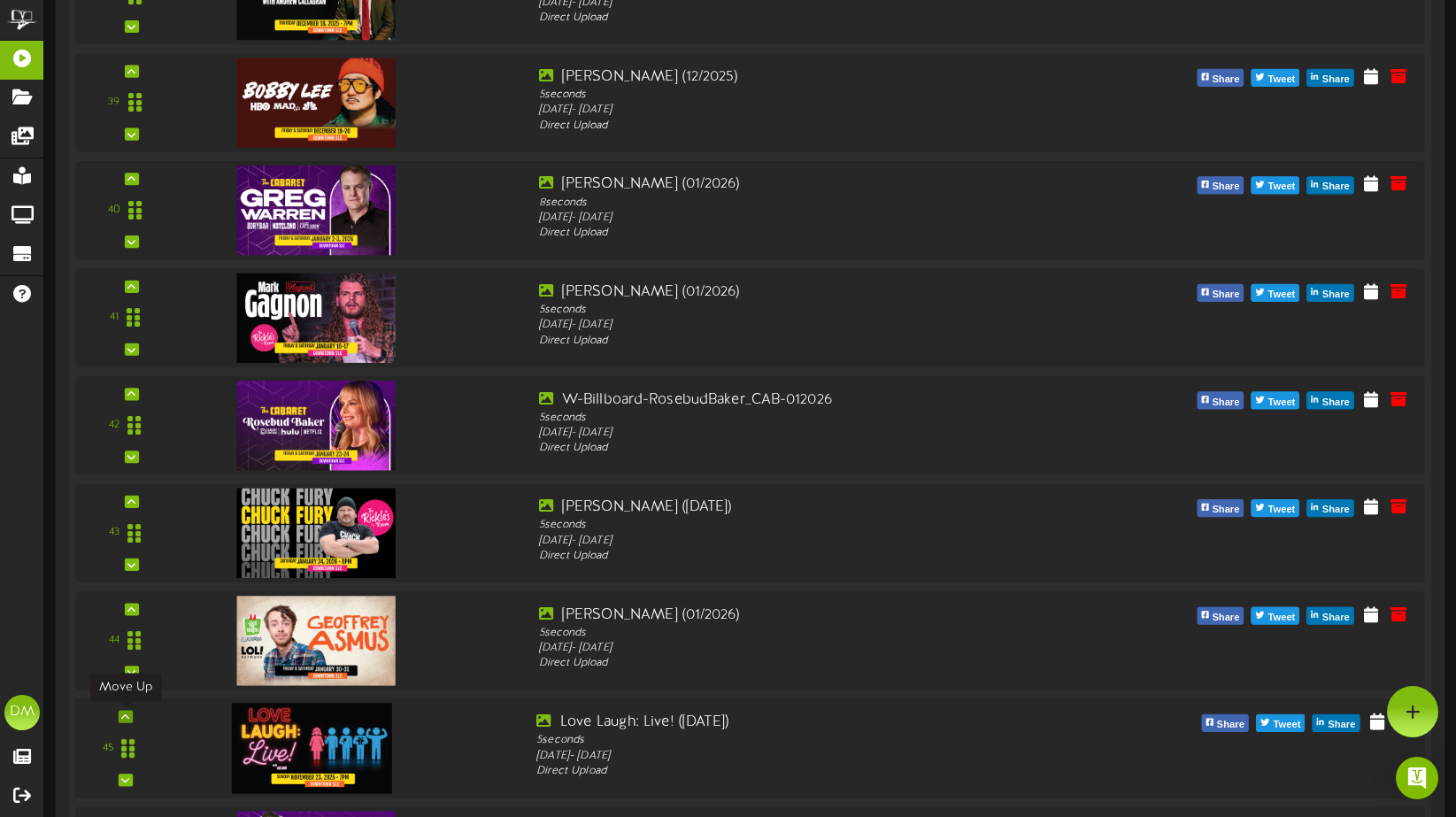
click at [126, 713] on icon at bounding box center [125, 716] width 8 height 9
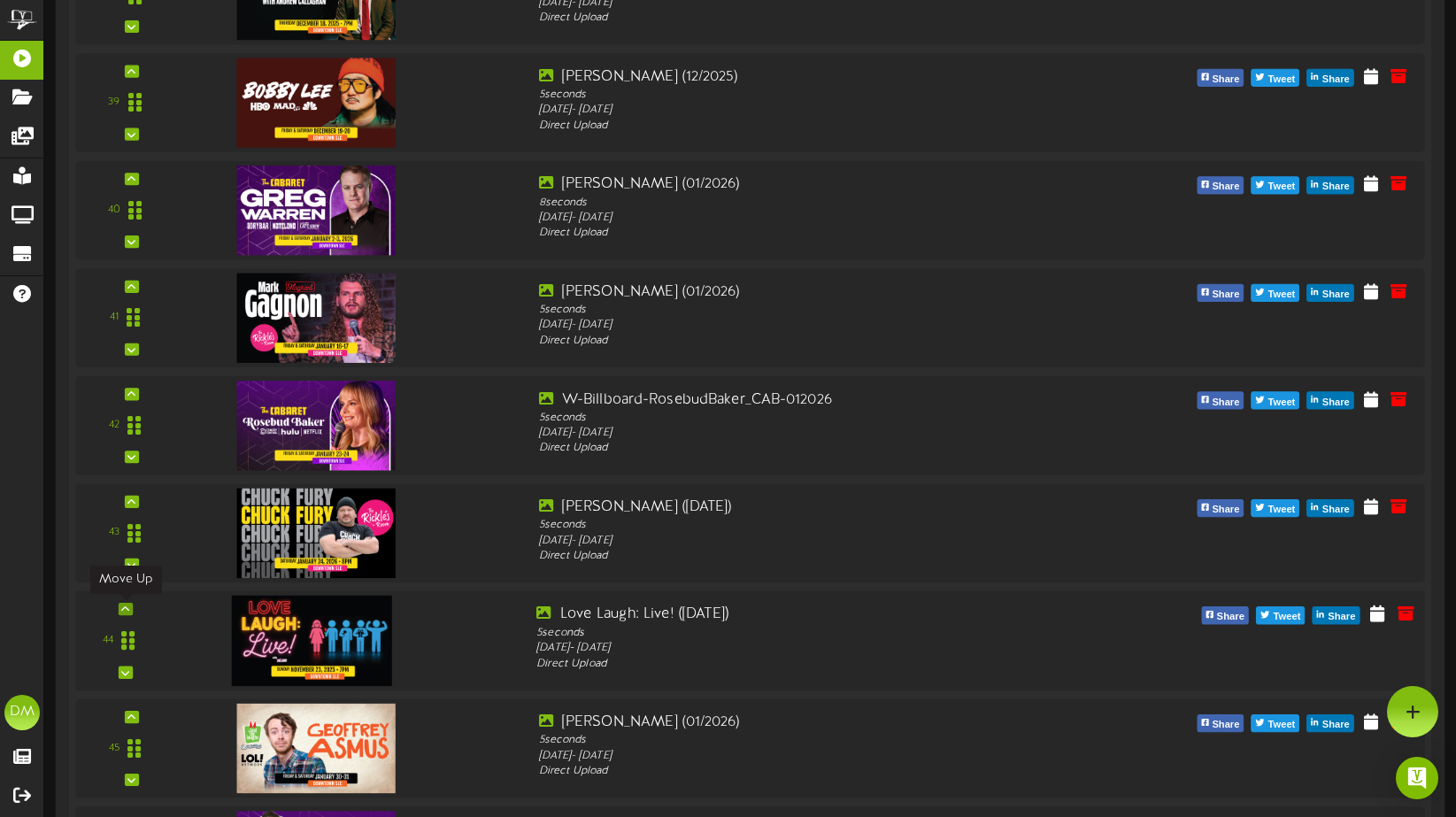
click at [124, 610] on icon at bounding box center [125, 609] width 8 height 9
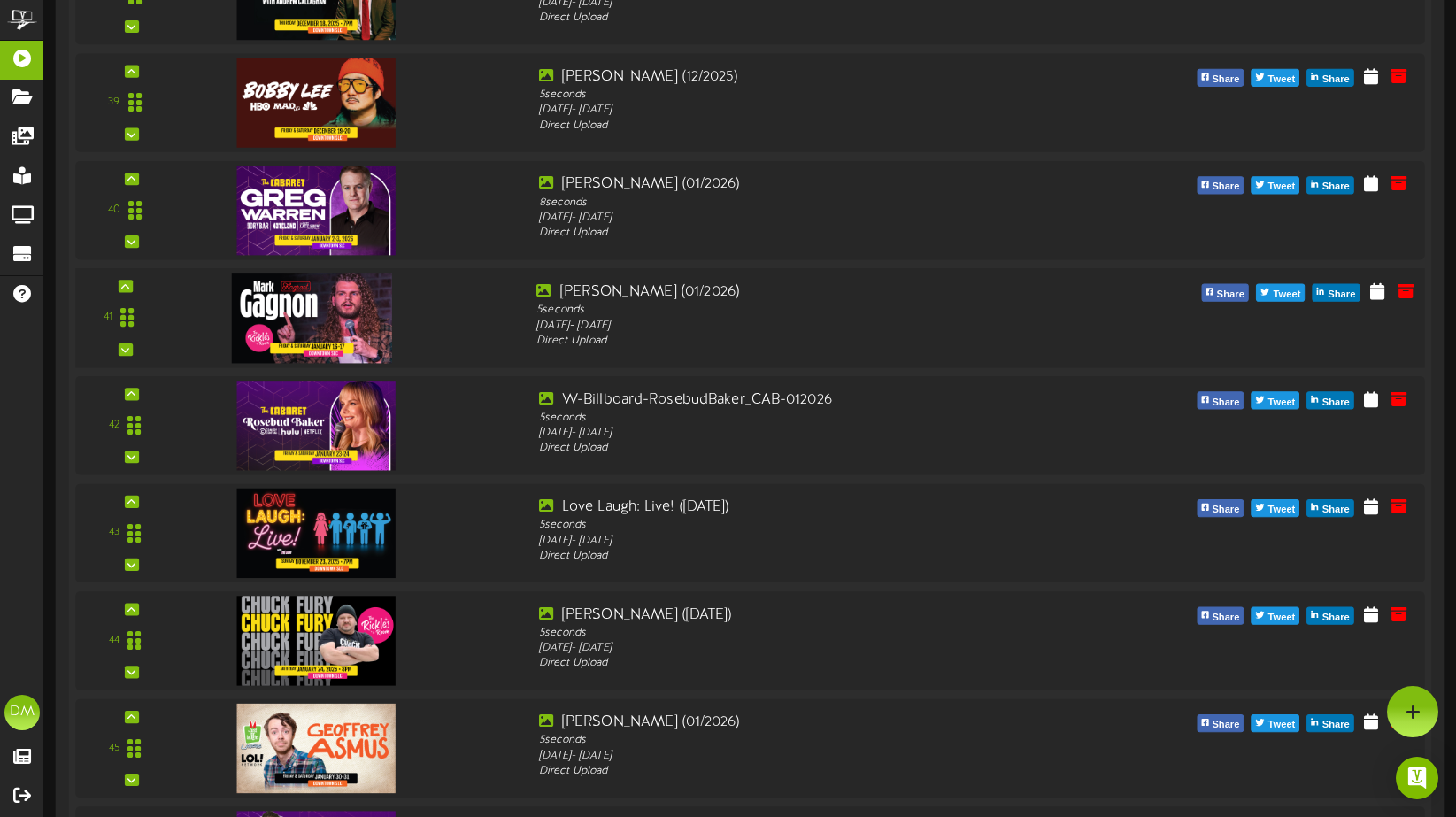
scroll to position [4404, 0]
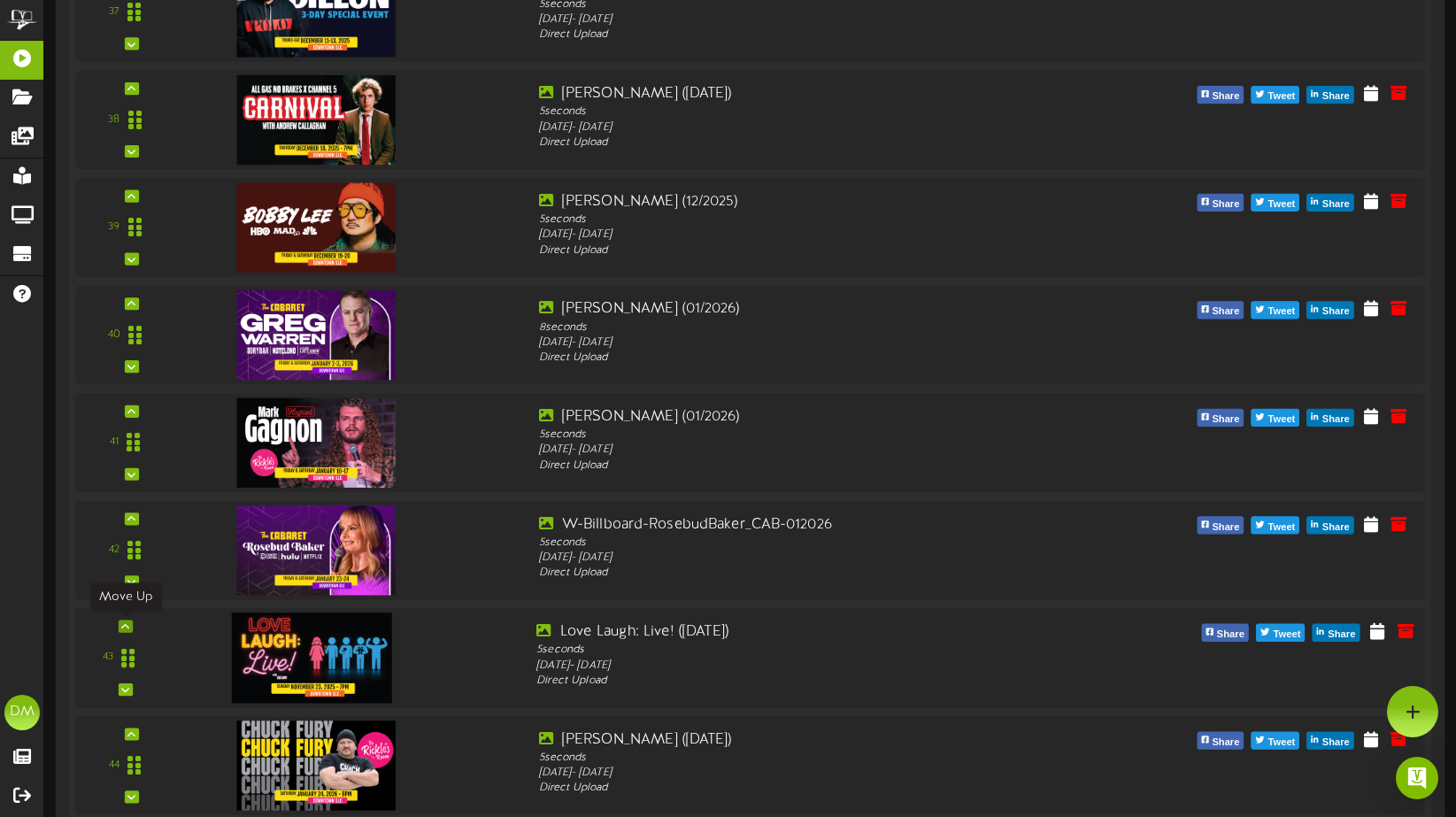
click at [127, 627] on icon at bounding box center [125, 625] width 8 height 9
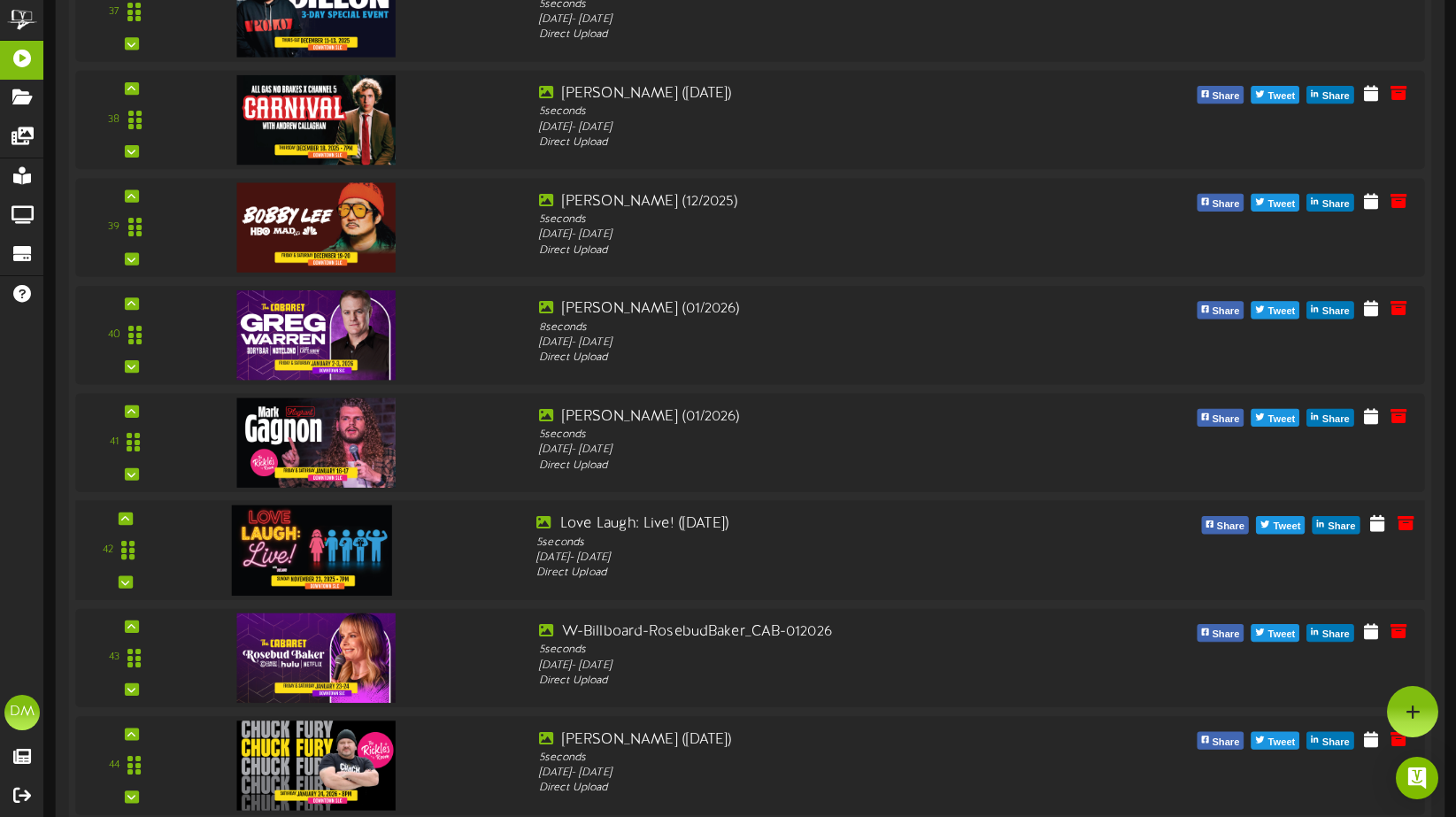
click at [134, 519] on div "42" at bounding box center [125, 550] width 87 height 72
click at [136, 517] on div "42" at bounding box center [125, 550] width 87 height 72
click at [129, 518] on div at bounding box center [125, 518] width 14 height 13
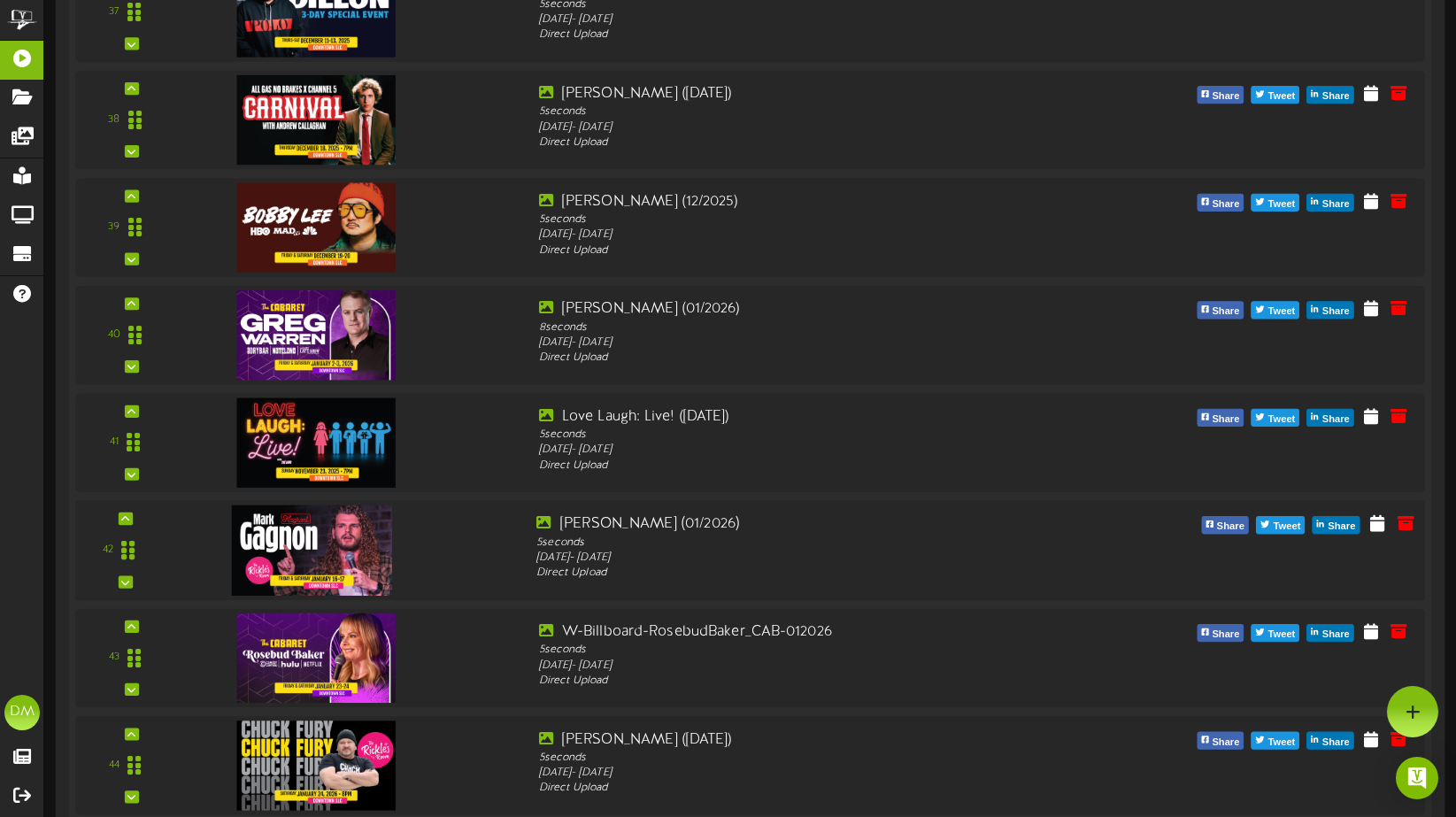
scroll to position [4254, 0]
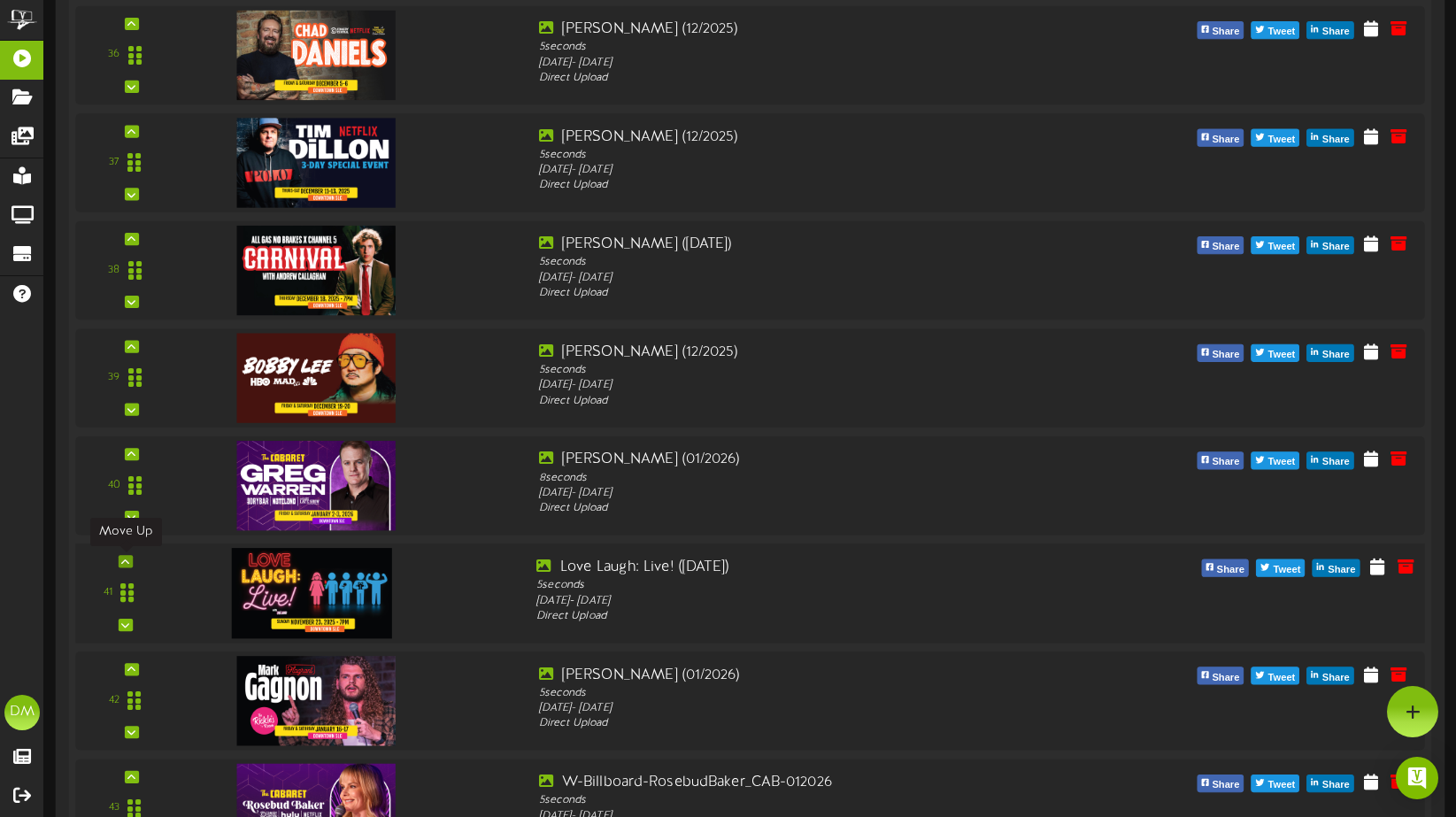
click at [121, 558] on icon at bounding box center [125, 560] width 8 height 9
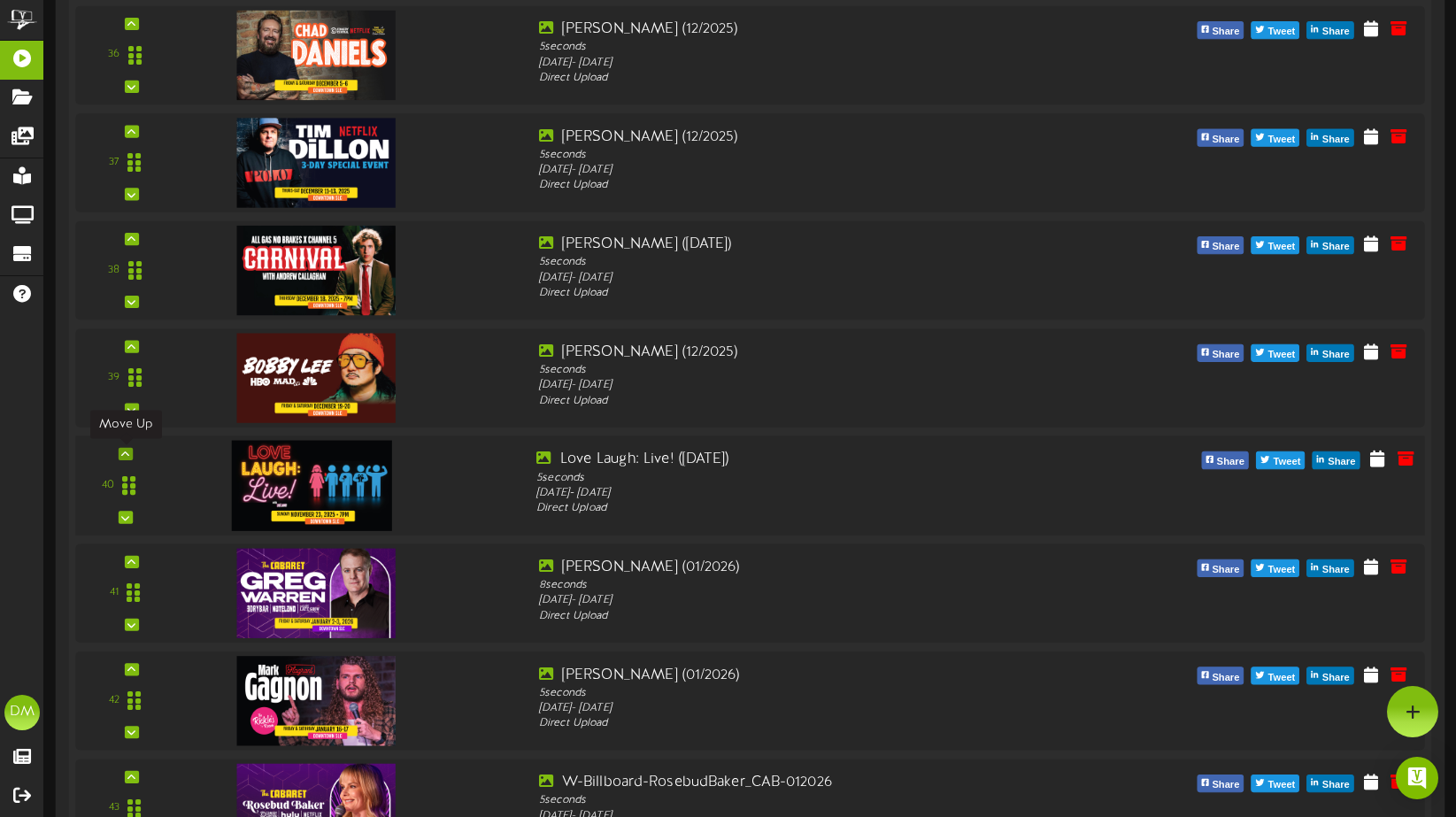
click at [131, 456] on div at bounding box center [125, 453] width 14 height 13
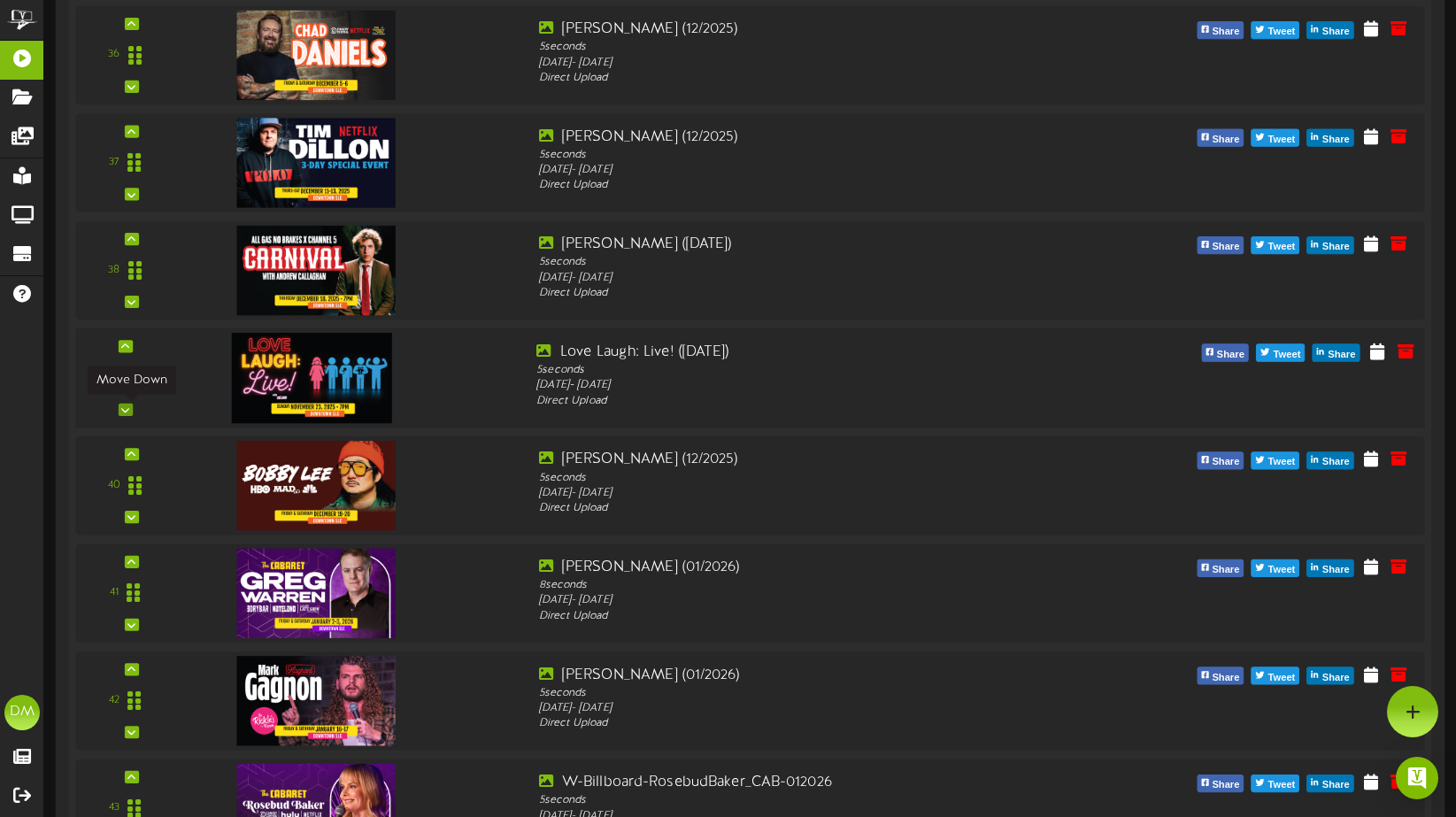
scroll to position [4154, 0]
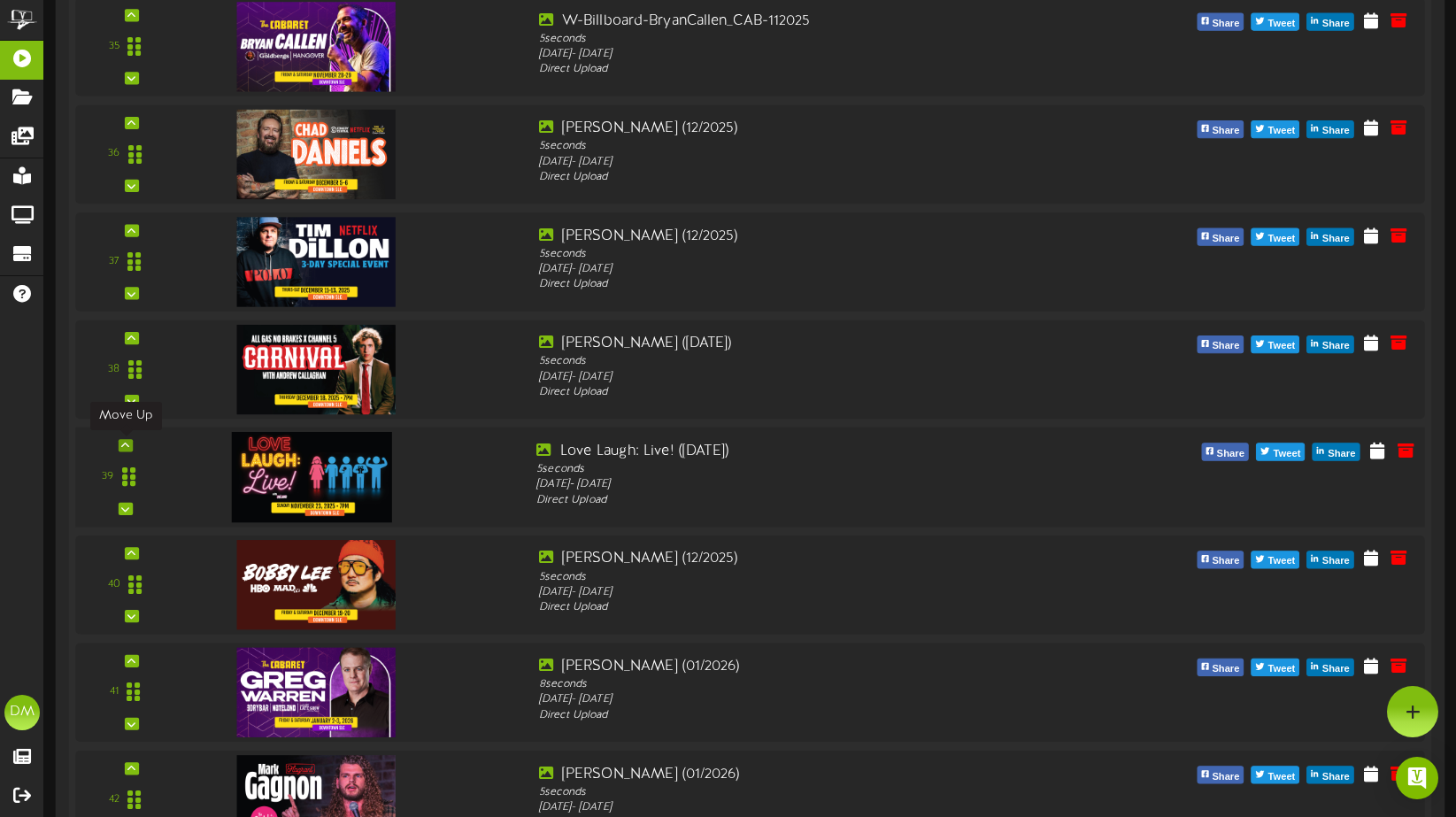
click at [125, 447] on icon at bounding box center [125, 445] width 8 height 9
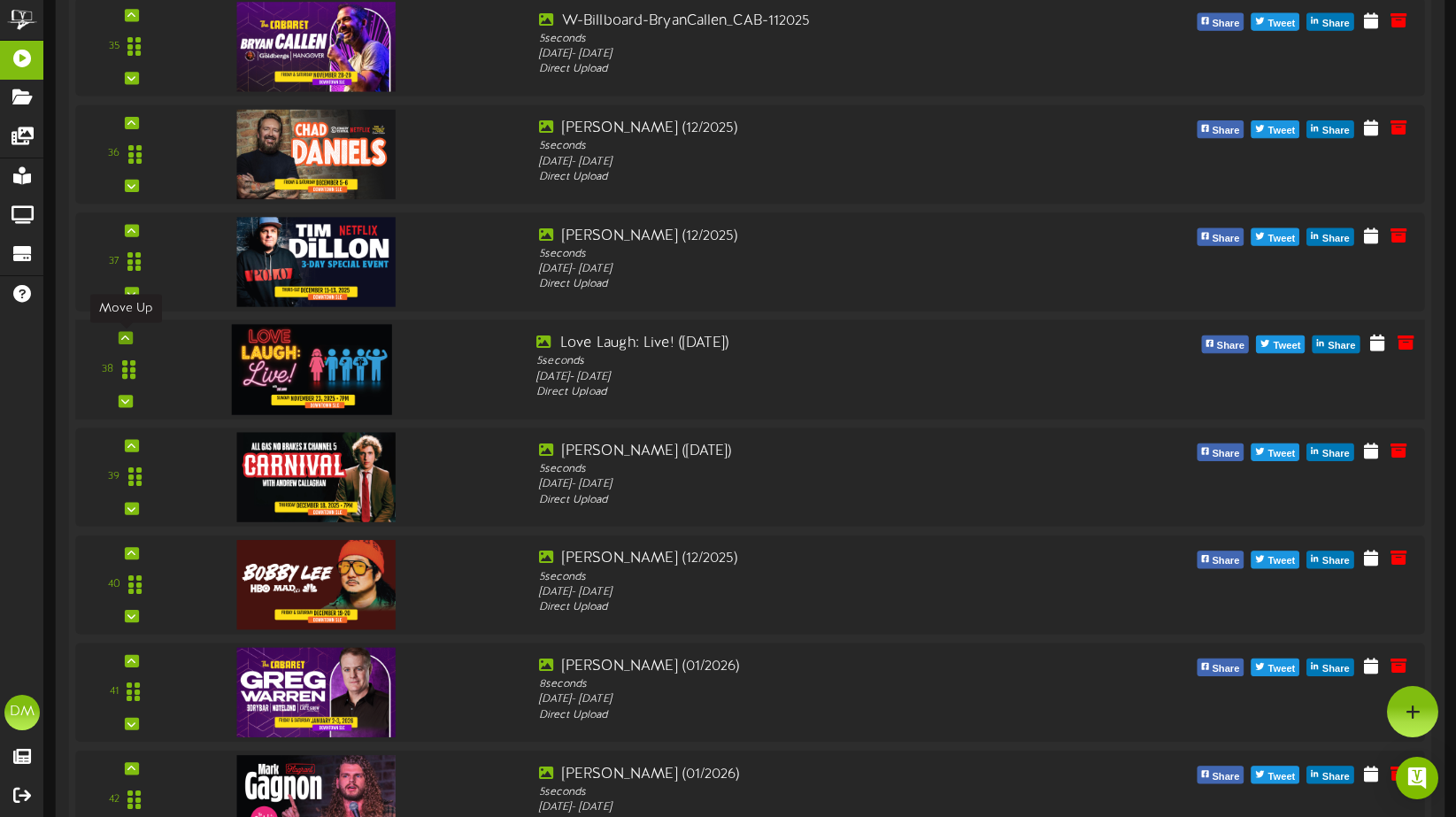
click at [131, 334] on div at bounding box center [125, 338] width 14 height 13
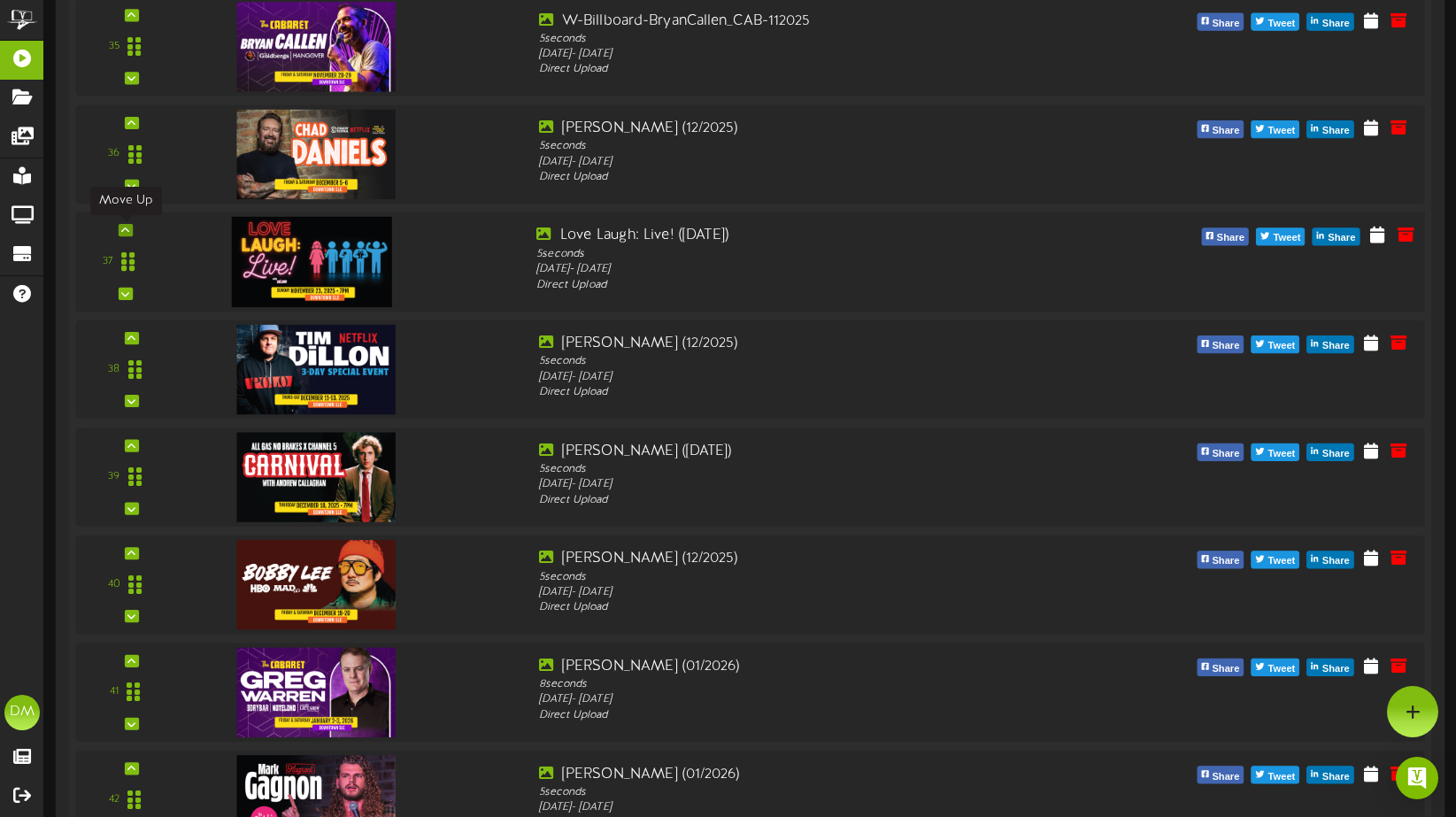
click at [122, 232] on icon at bounding box center [125, 230] width 8 height 9
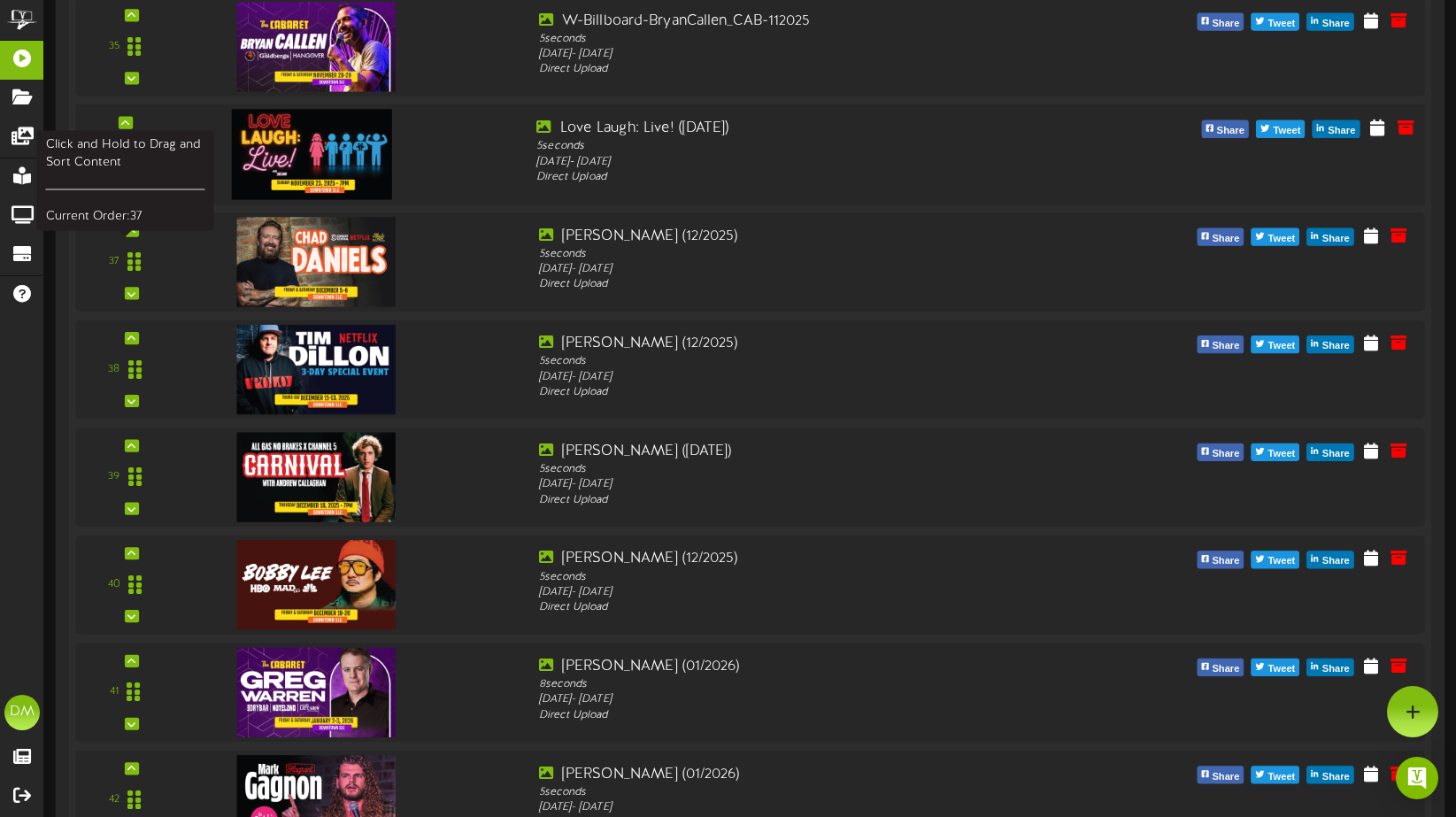
scroll to position [3986, 0]
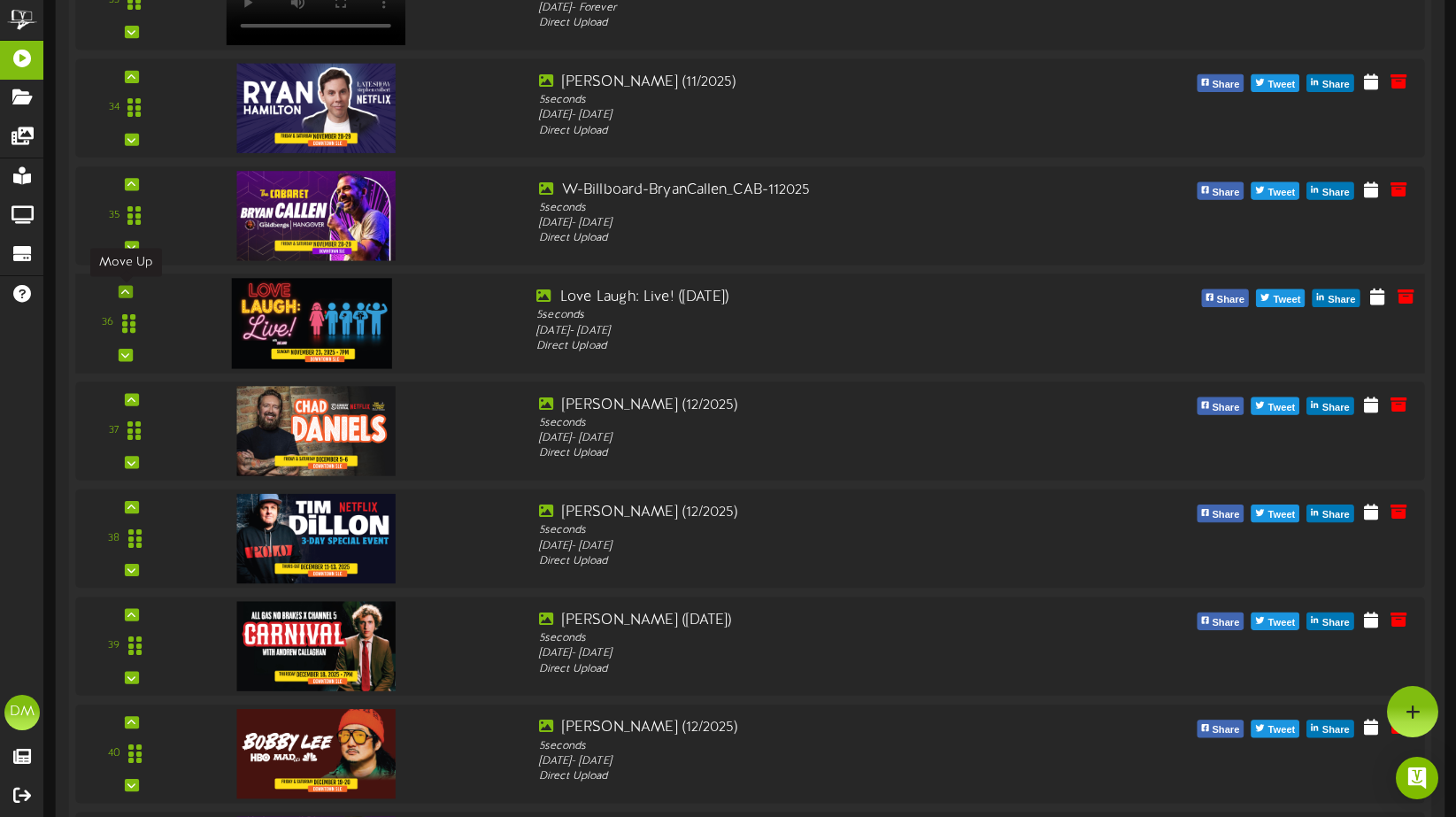
click at [126, 291] on icon at bounding box center [125, 290] width 8 height 9
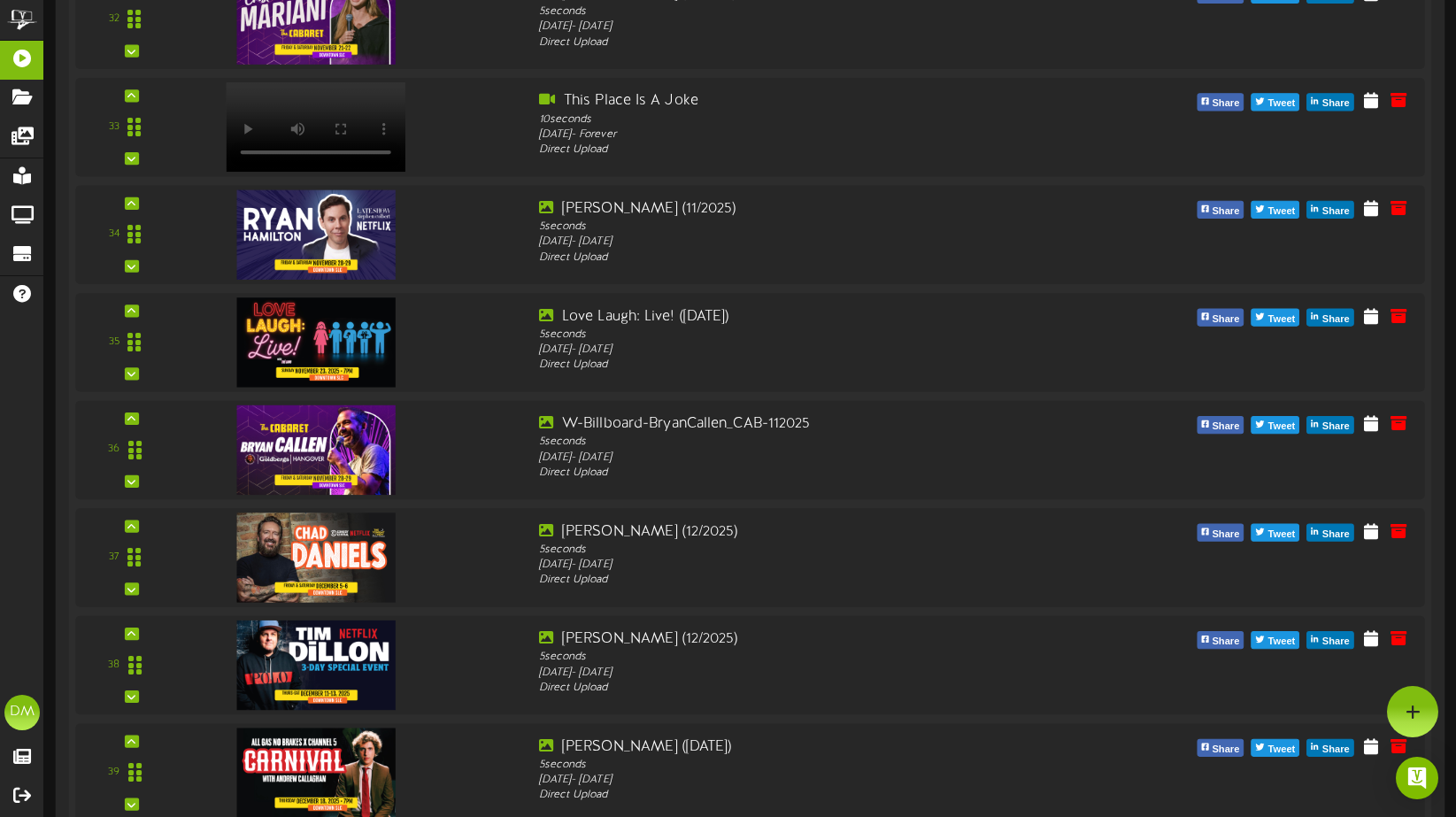
scroll to position [3855, 0]
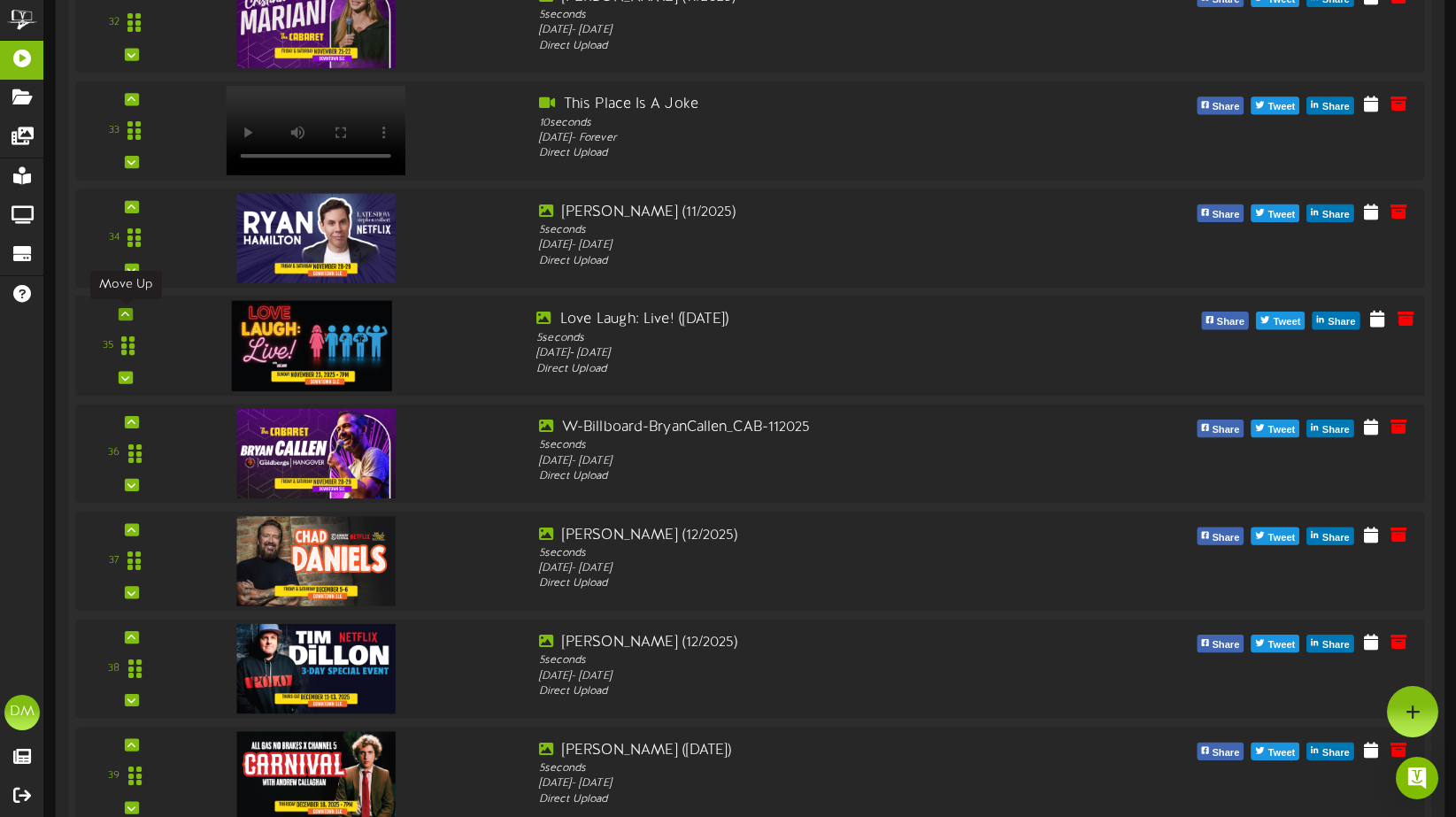
click at [130, 315] on div at bounding box center [125, 313] width 14 height 13
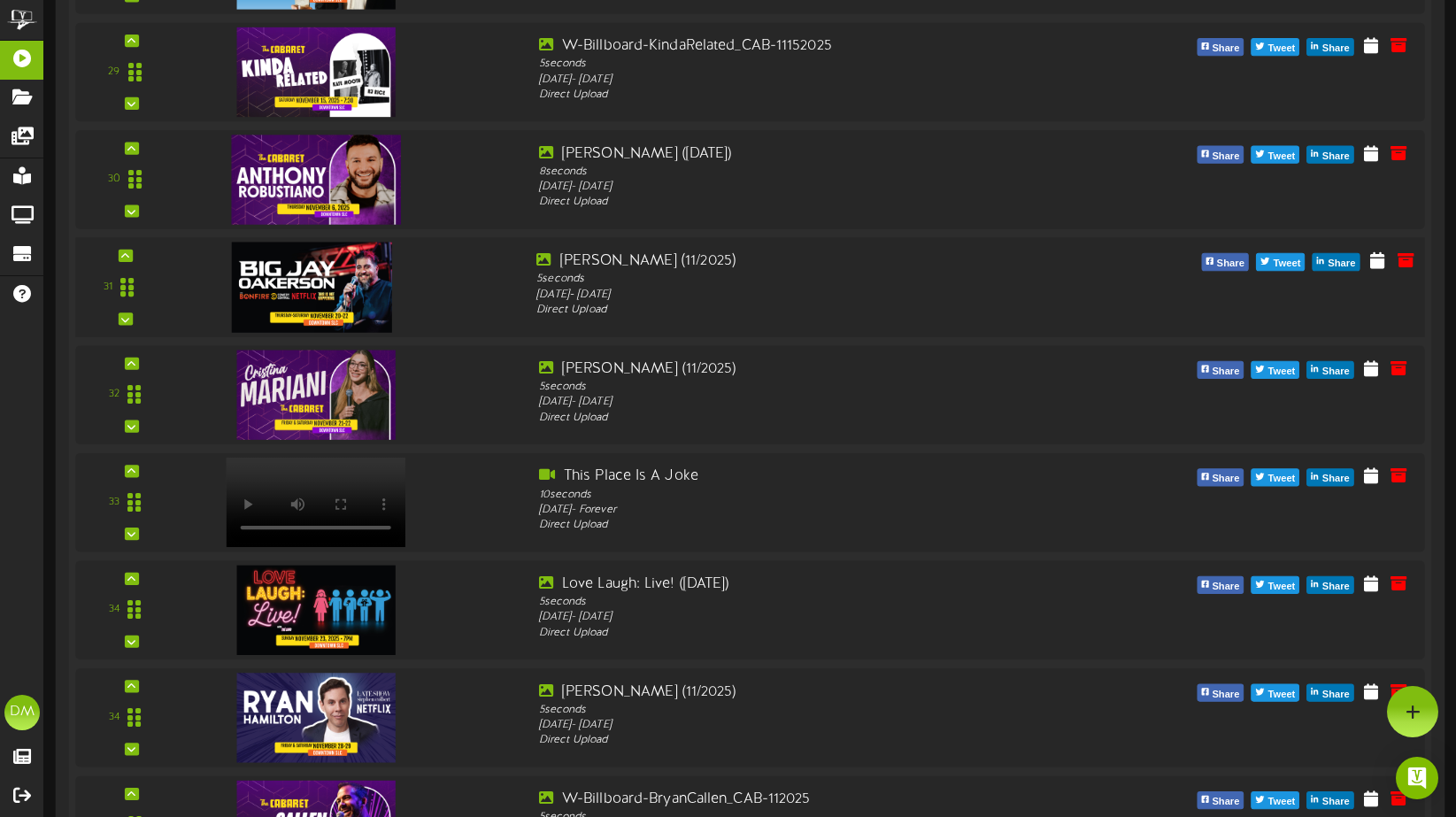
scroll to position [3481, 0]
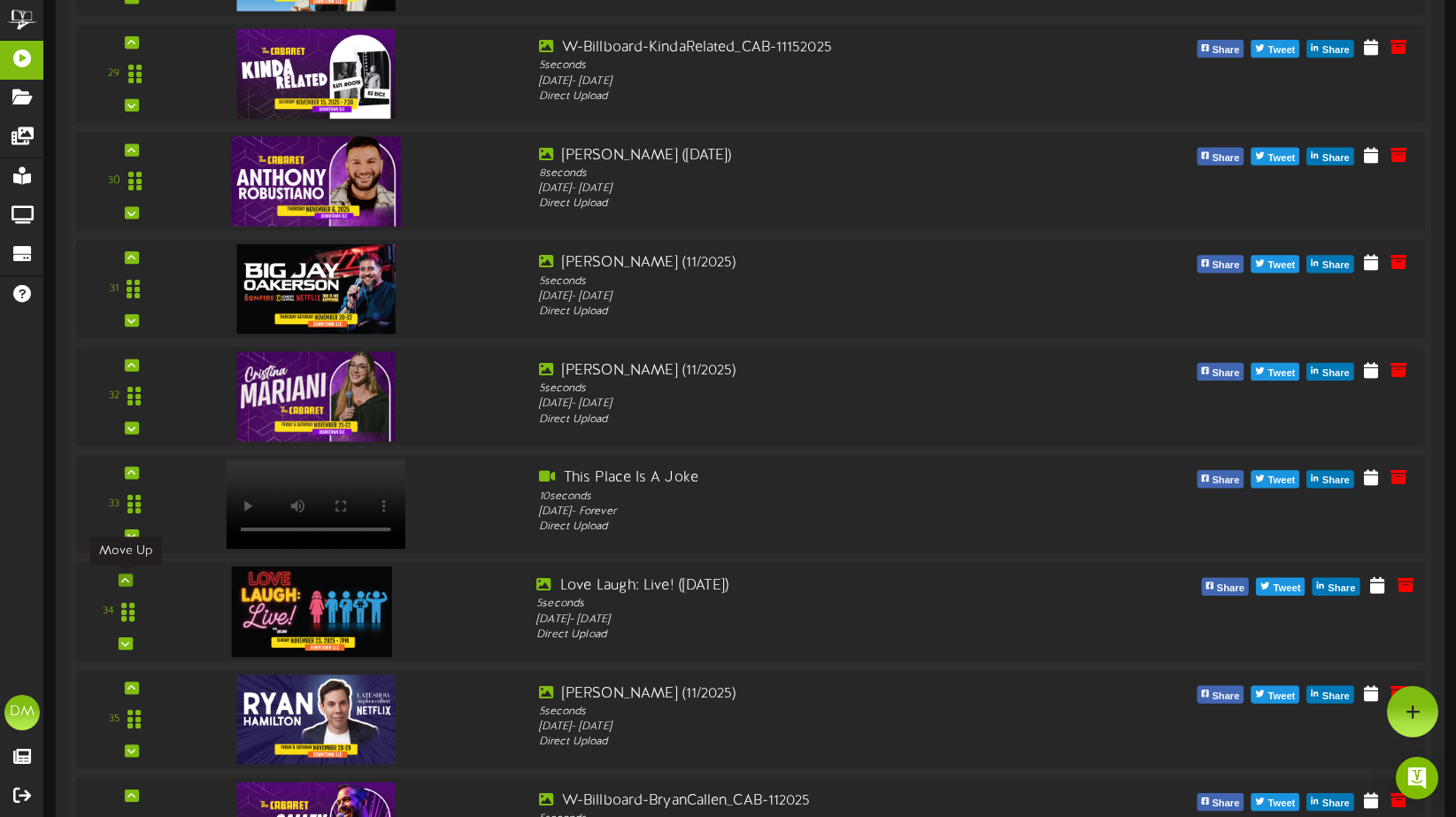
click at [126, 578] on icon at bounding box center [125, 580] width 8 height 9
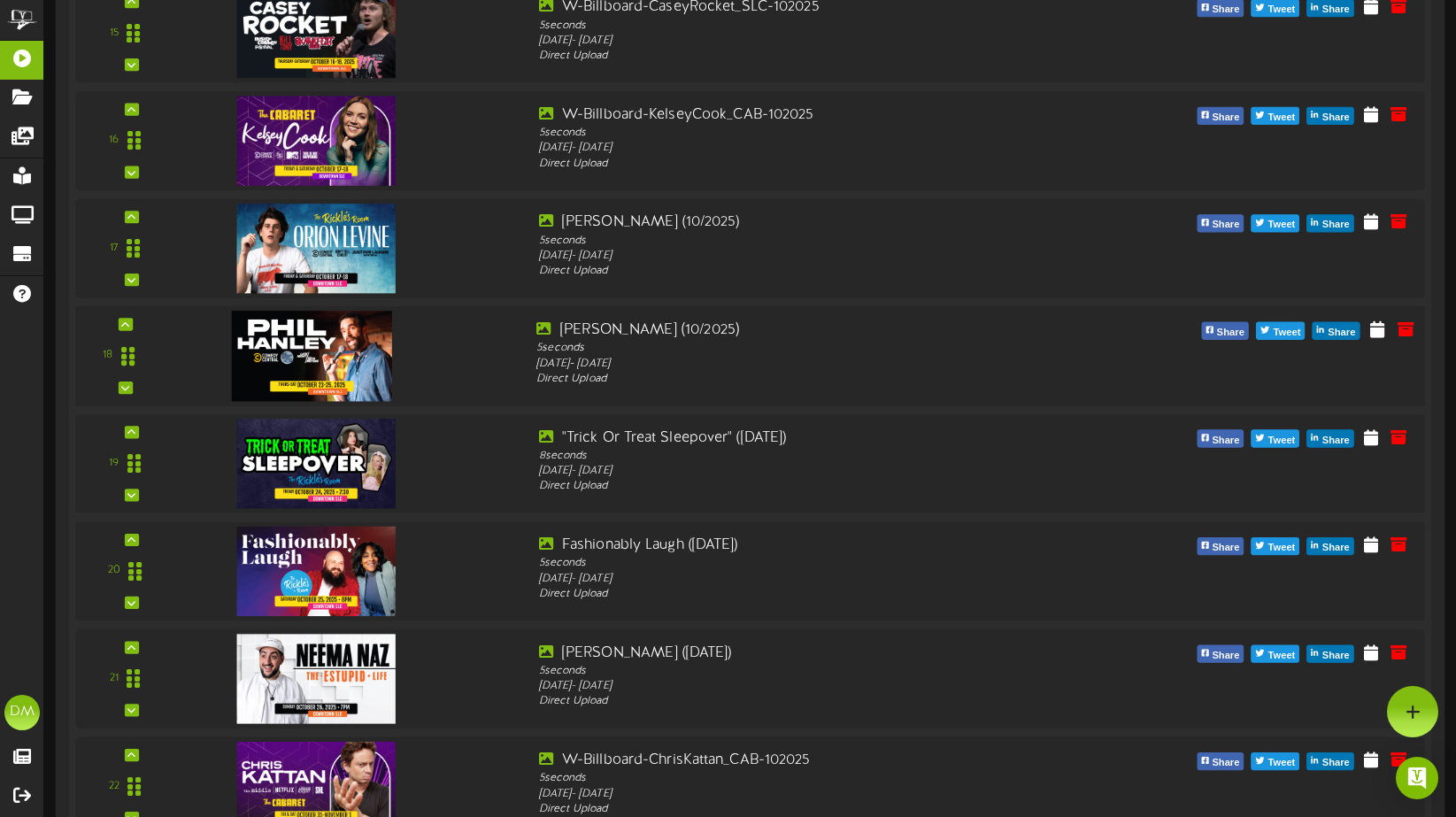
scroll to position [1811, 0]
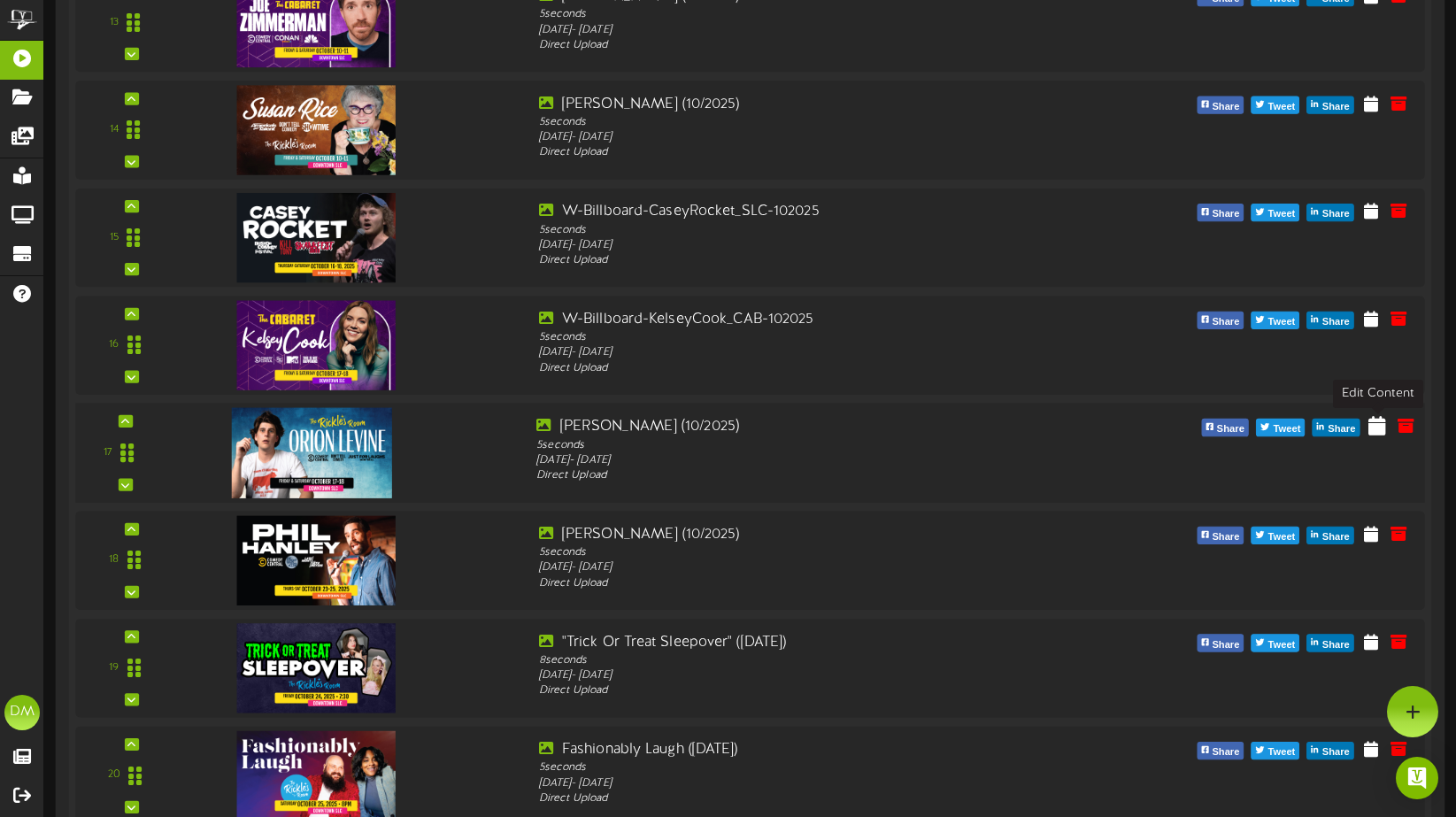
click at [1374, 422] on icon at bounding box center [1377, 425] width 17 height 19
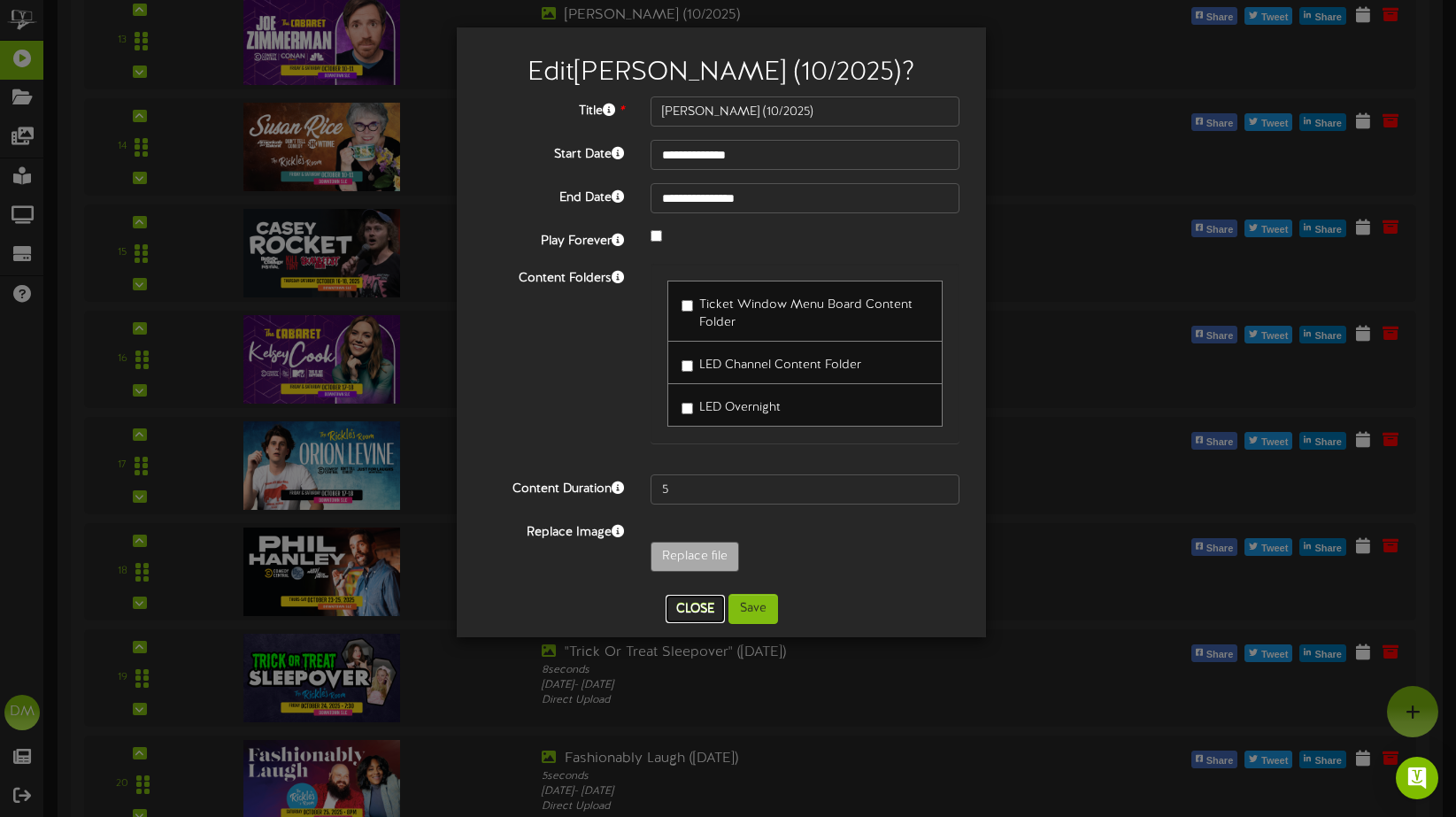
click at [709, 612] on button "Close" at bounding box center [695, 609] width 60 height 28
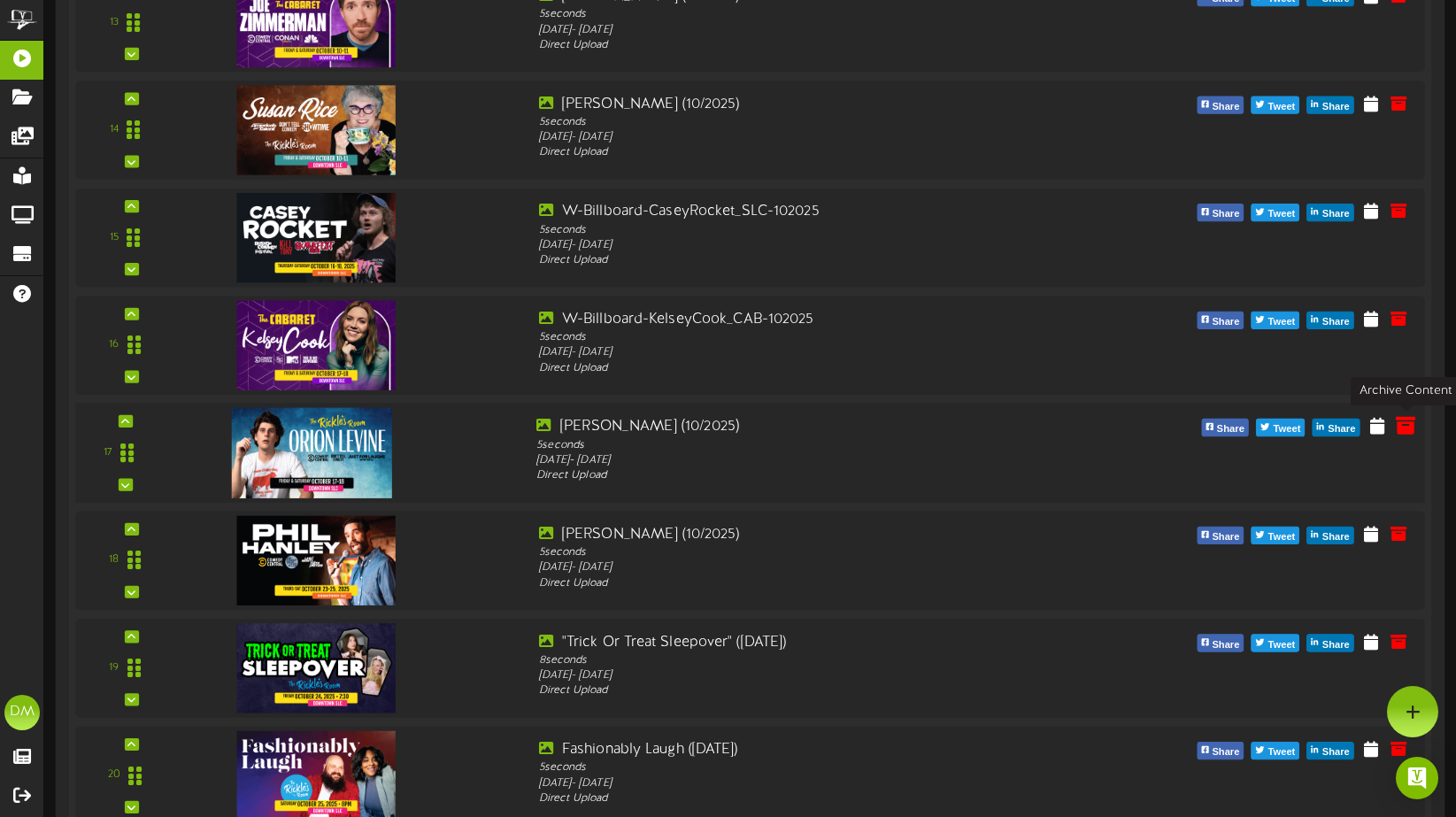
click at [1403, 429] on icon at bounding box center [1406, 425] width 19 height 19
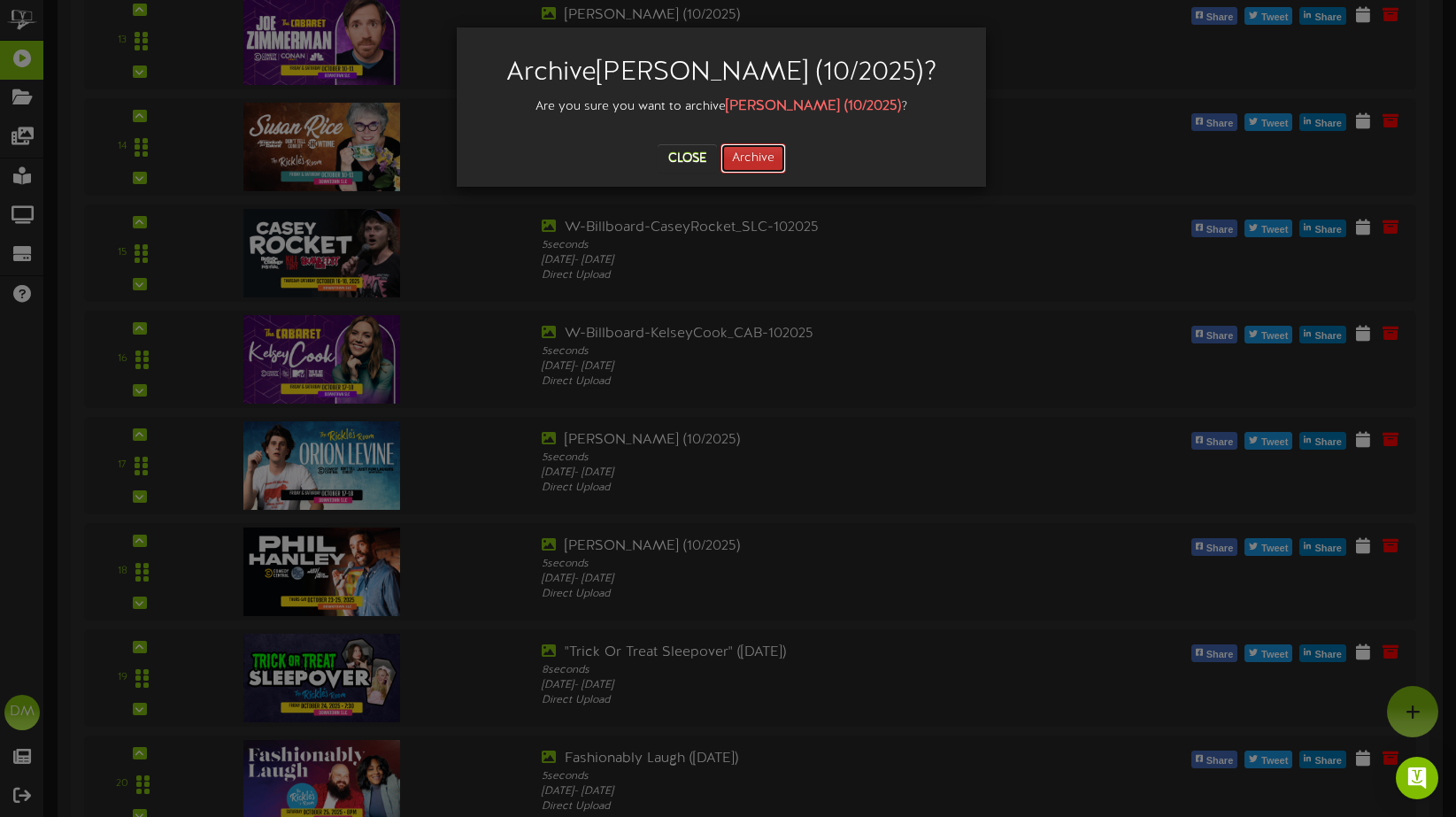
click at [759, 163] on button "Archive" at bounding box center [753, 158] width 66 height 30
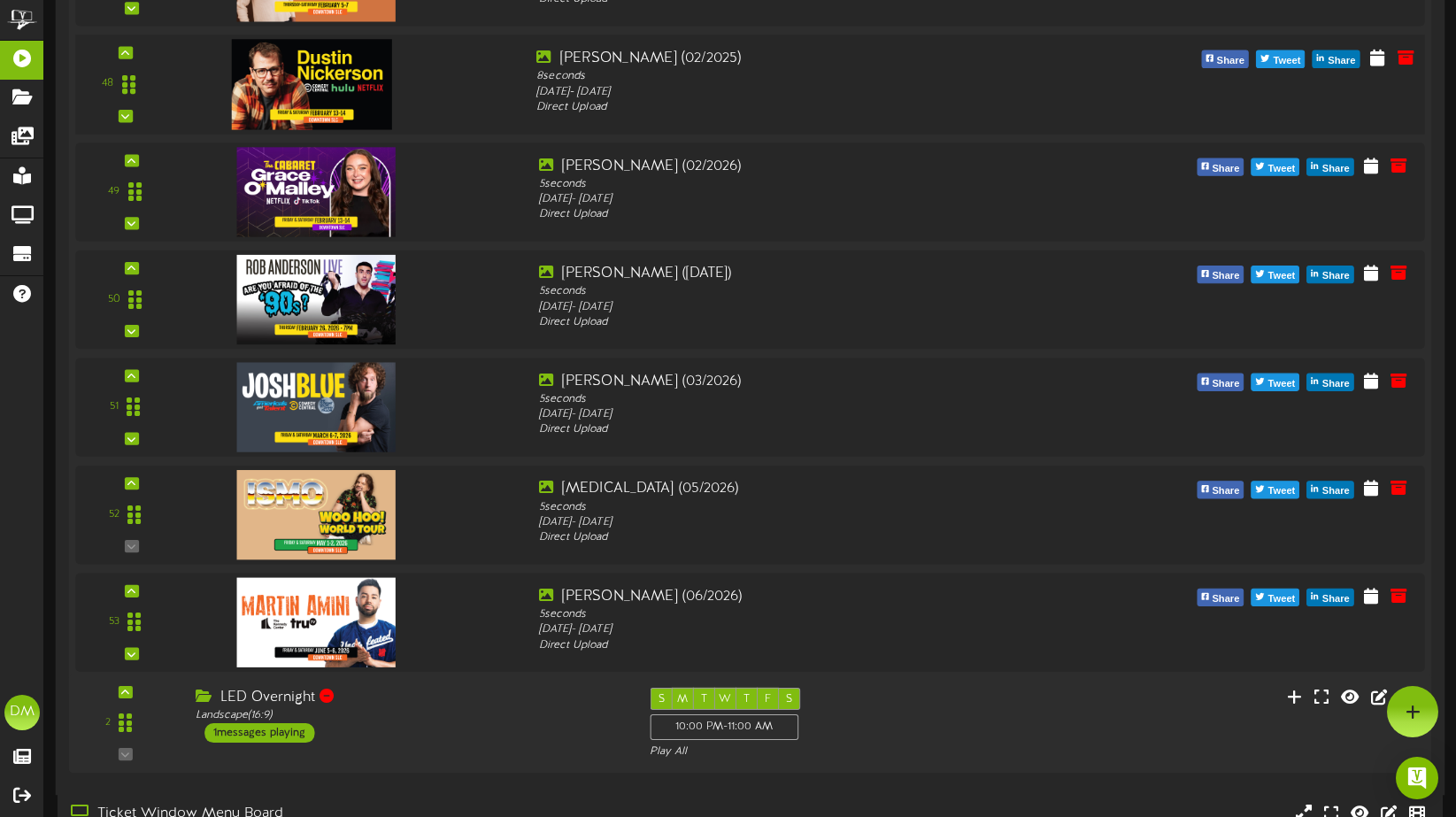
scroll to position [5262, 0]
